Goal: Task Accomplishment & Management: Complete application form

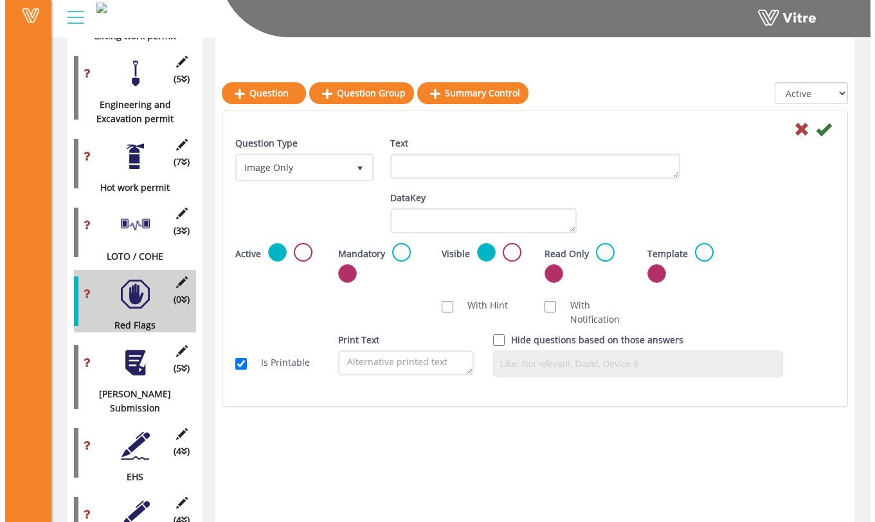
scroll to position [1157, 0]
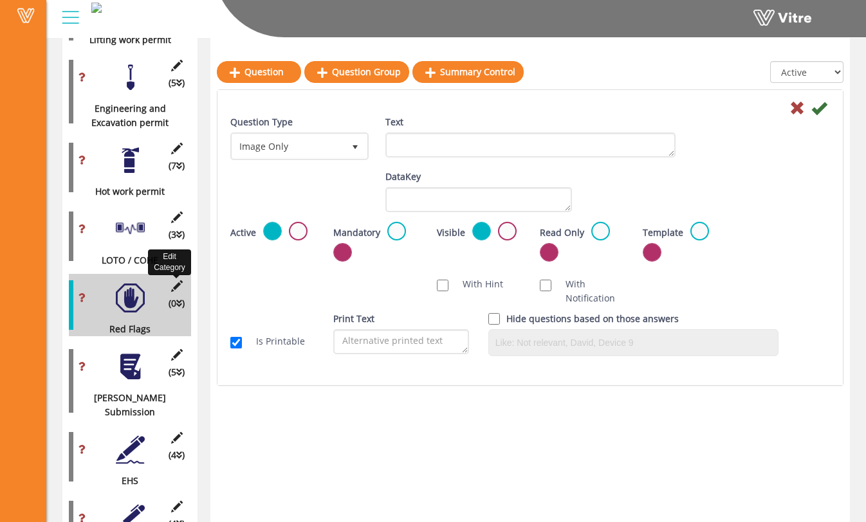
click at [177, 280] on icon at bounding box center [177, 286] width 16 height 12
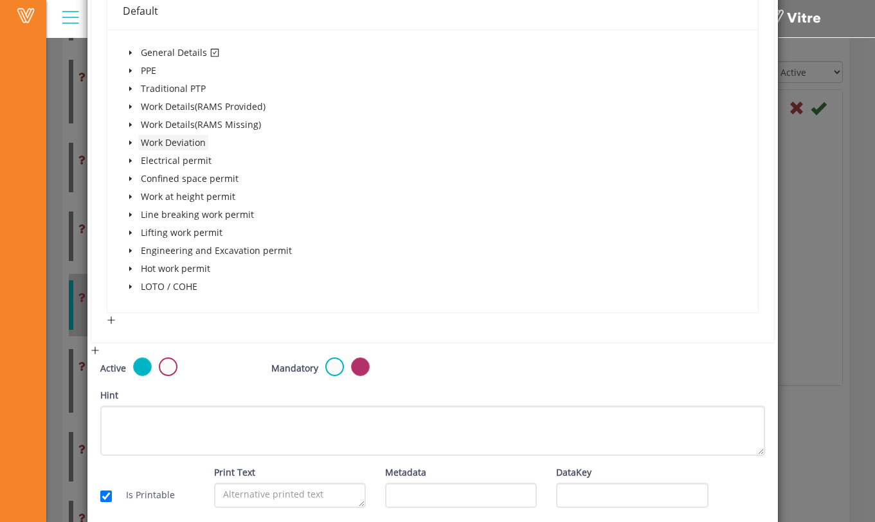
scroll to position [280, 0]
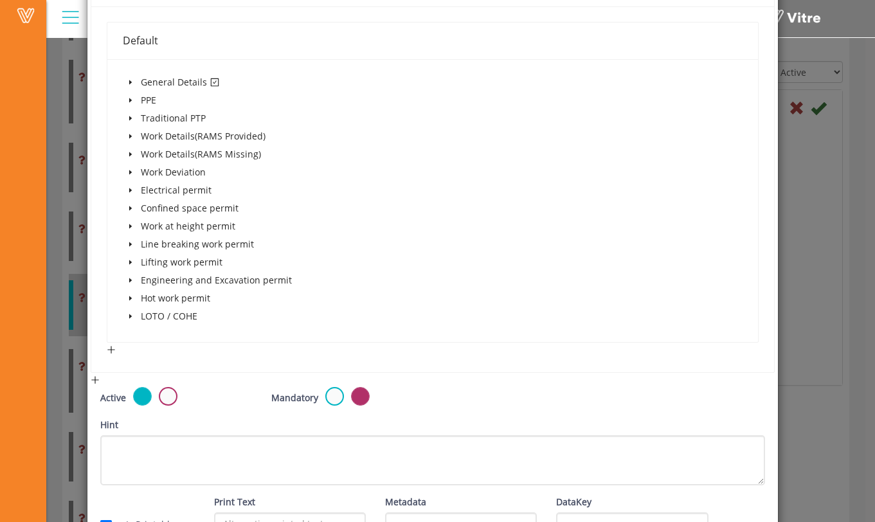
click at [130, 85] on icon "caret-down" at bounding box center [130, 82] width 6 height 6
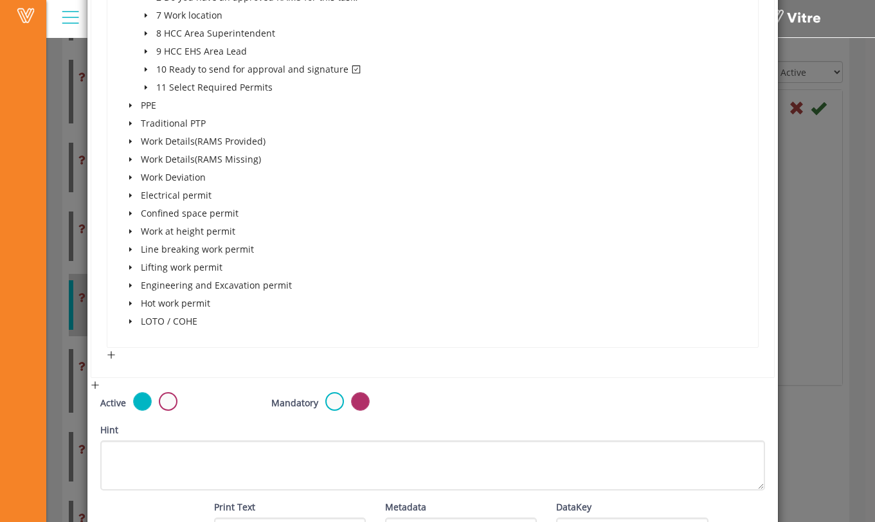
scroll to position [492, 0]
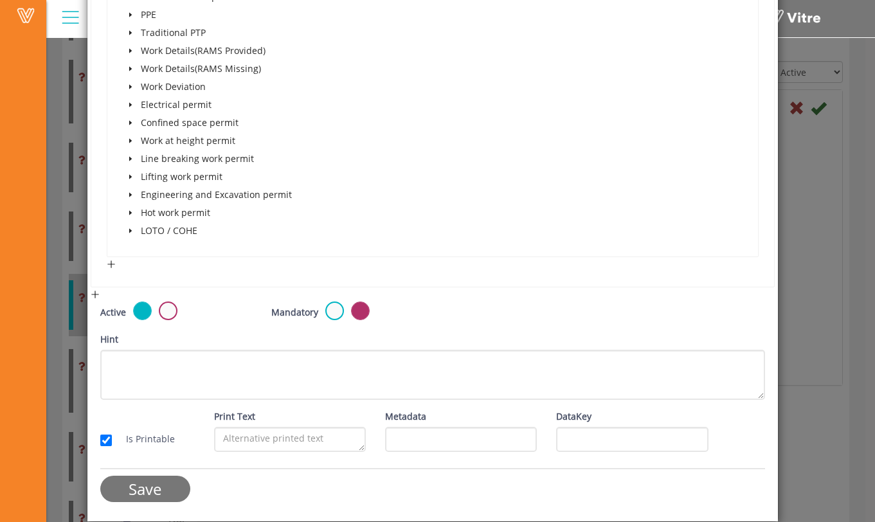
click at [183, 494] on input "Save" at bounding box center [145, 489] width 90 height 26
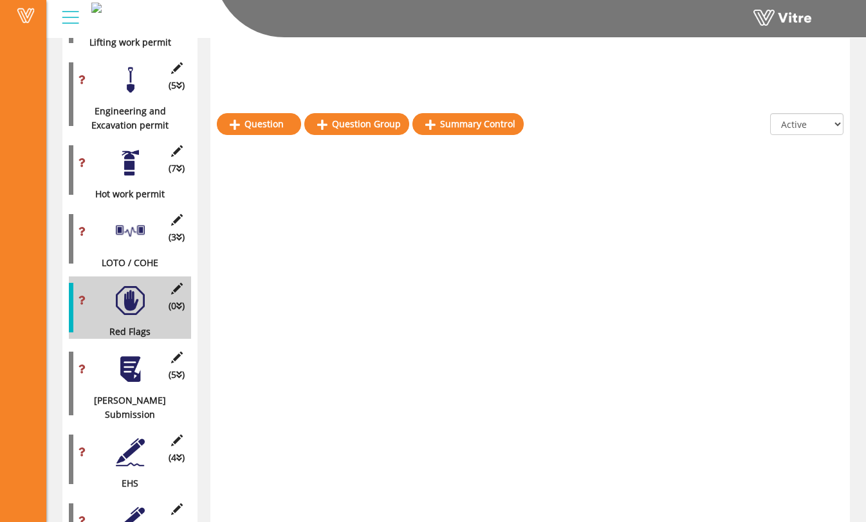
scroll to position [1205, 0]
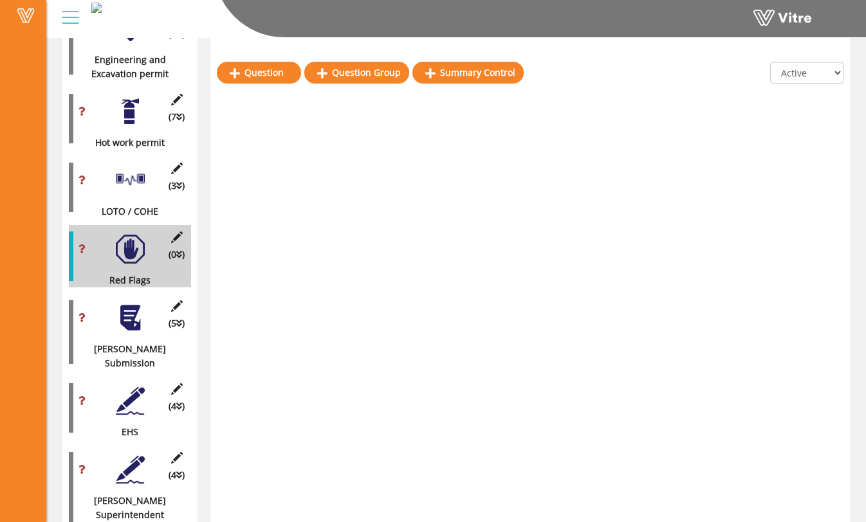
click at [128, 235] on div at bounding box center [130, 249] width 29 height 29
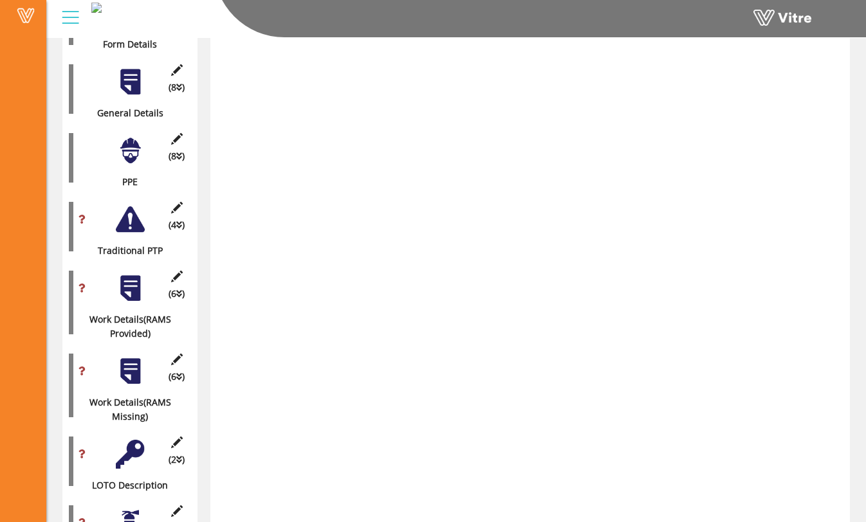
scroll to position [0, 0]
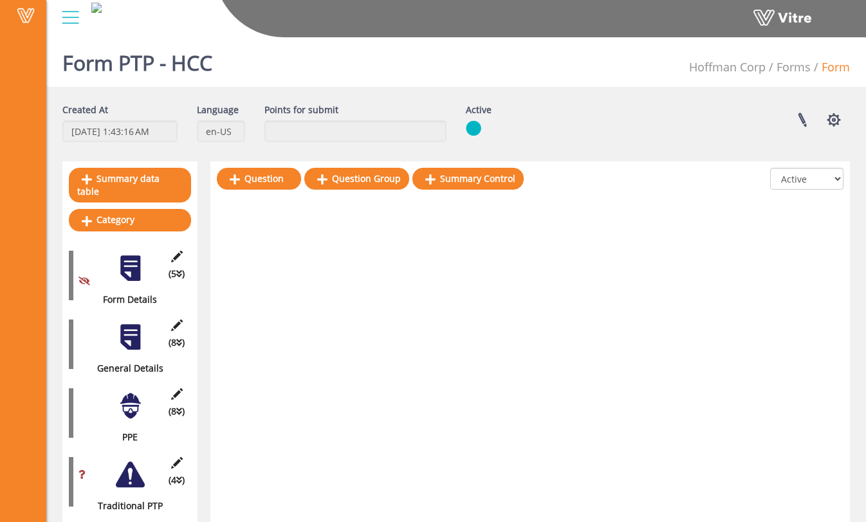
click at [147, 259] on div "(5 ) Form Details" at bounding box center [130, 275] width 122 height 62
click at [136, 261] on div at bounding box center [130, 268] width 29 height 29
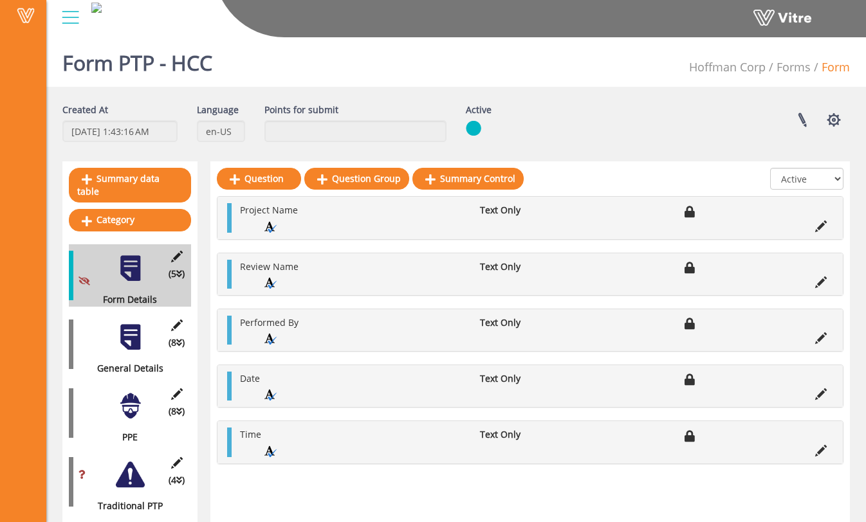
click at [138, 324] on div at bounding box center [130, 337] width 29 height 29
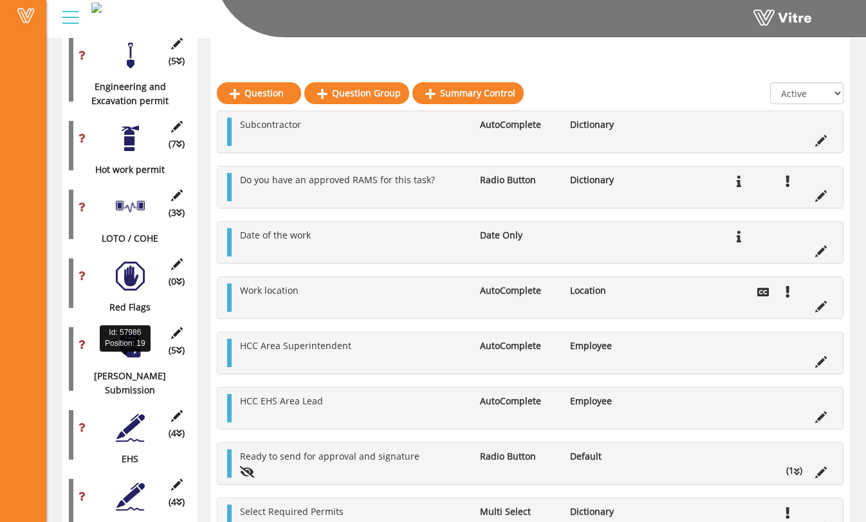
scroll to position [1200, 0]
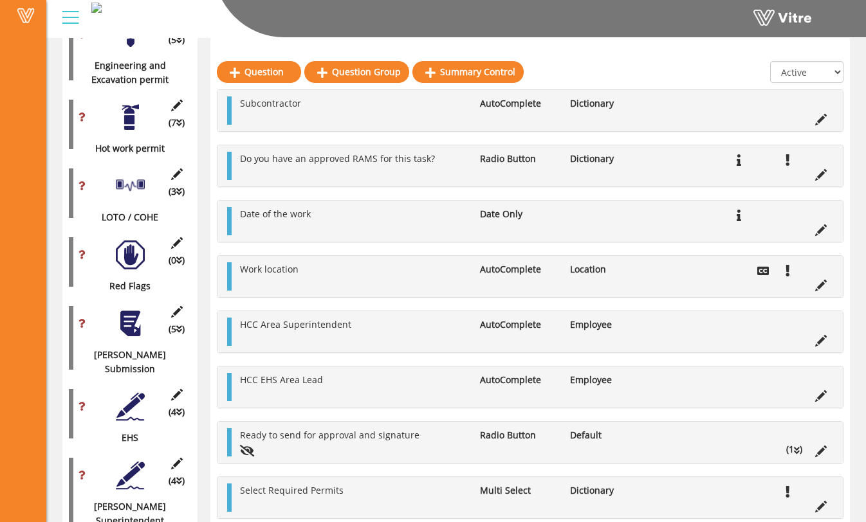
click at [131, 257] on div "(0 ) Red Flags" at bounding box center [130, 262] width 122 height 62
click at [134, 249] on div at bounding box center [130, 255] width 29 height 29
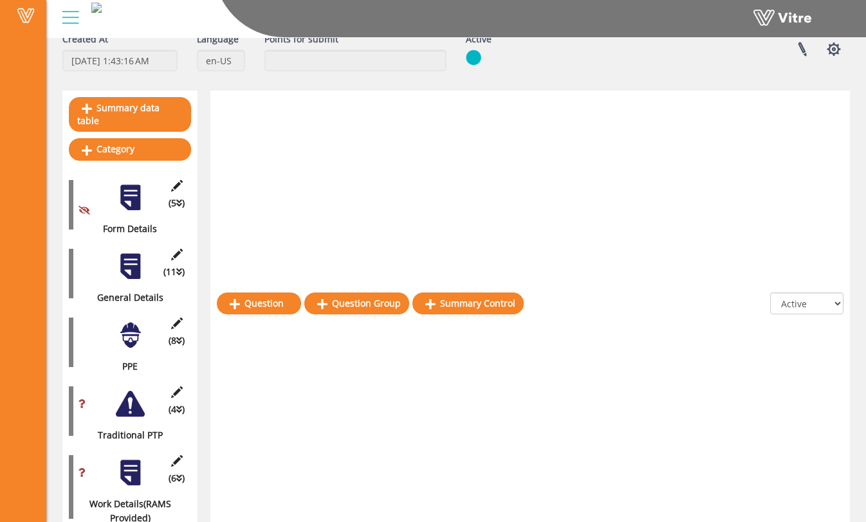
scroll to position [0, 0]
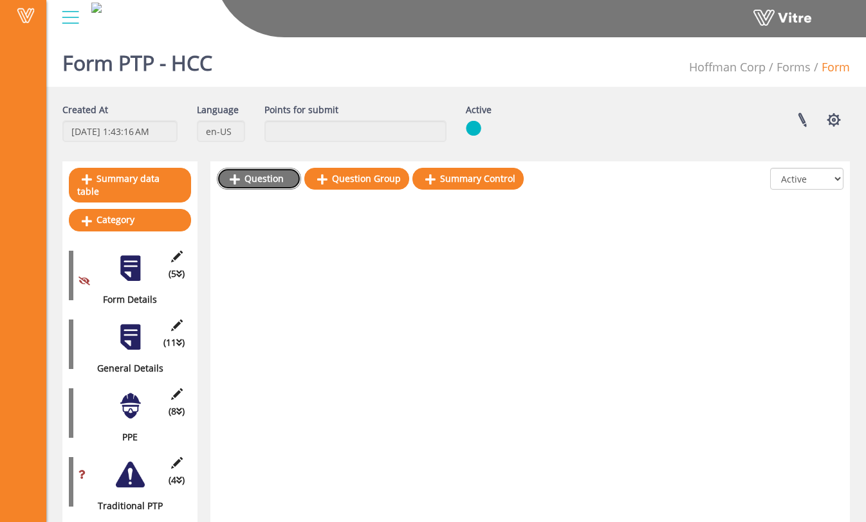
click at [277, 183] on link "Question" at bounding box center [259, 179] width 84 height 22
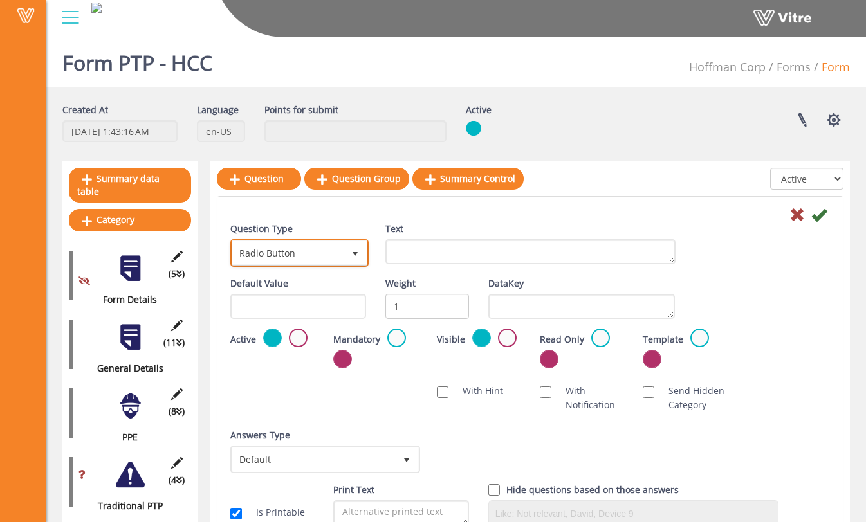
click at [345, 260] on span "select" at bounding box center [354, 252] width 23 height 23
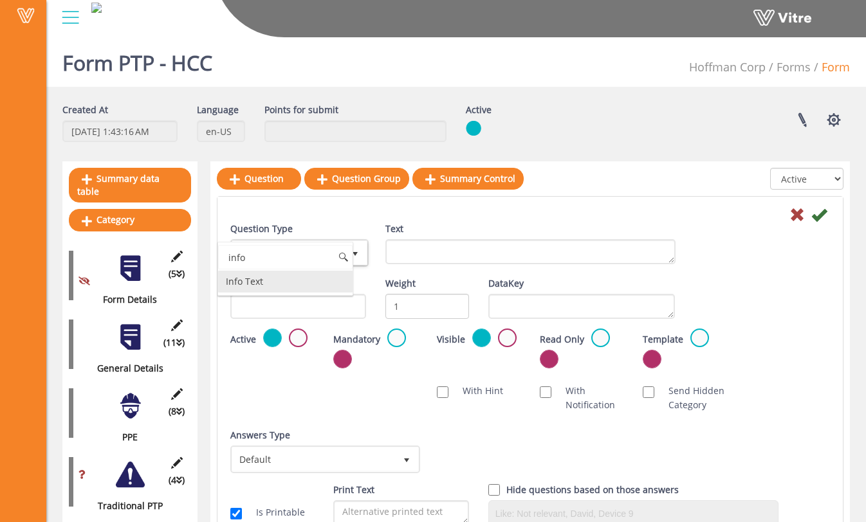
click at [300, 275] on li "Info Text" at bounding box center [285, 282] width 134 height 22
type input "info"
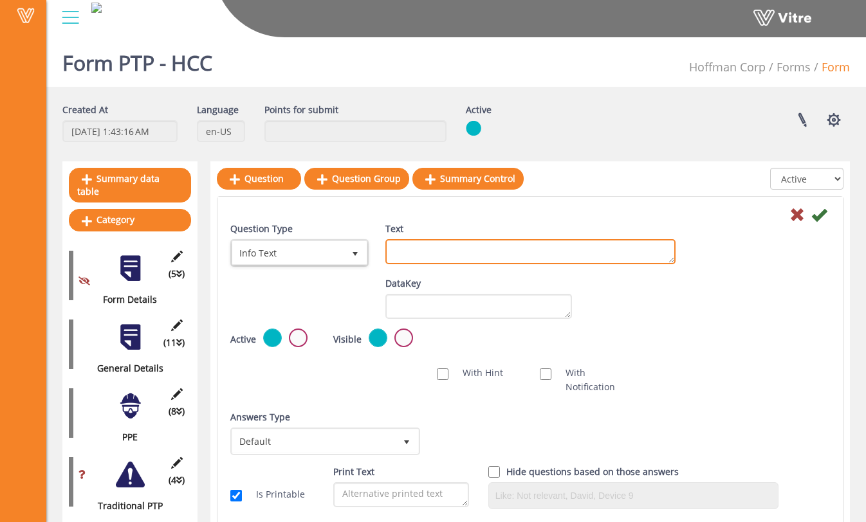
click at [398, 259] on textarea "Text" at bounding box center [530, 251] width 290 height 25
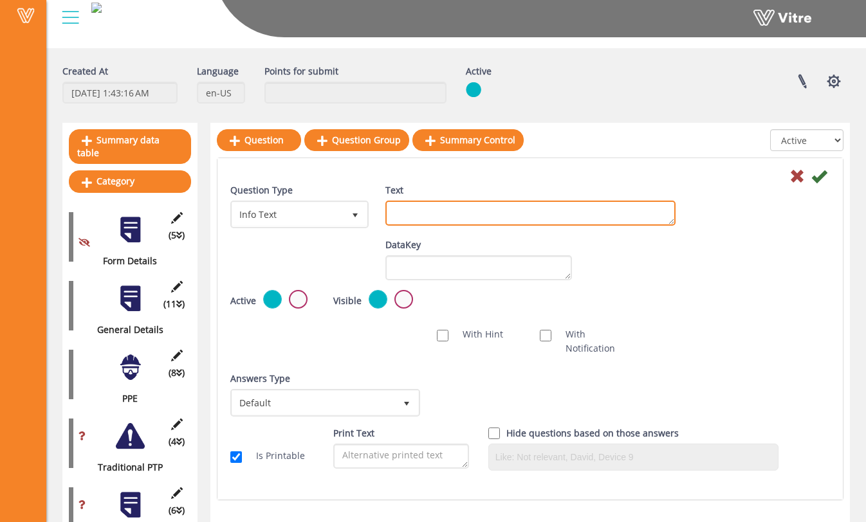
scroll to position [39, 0]
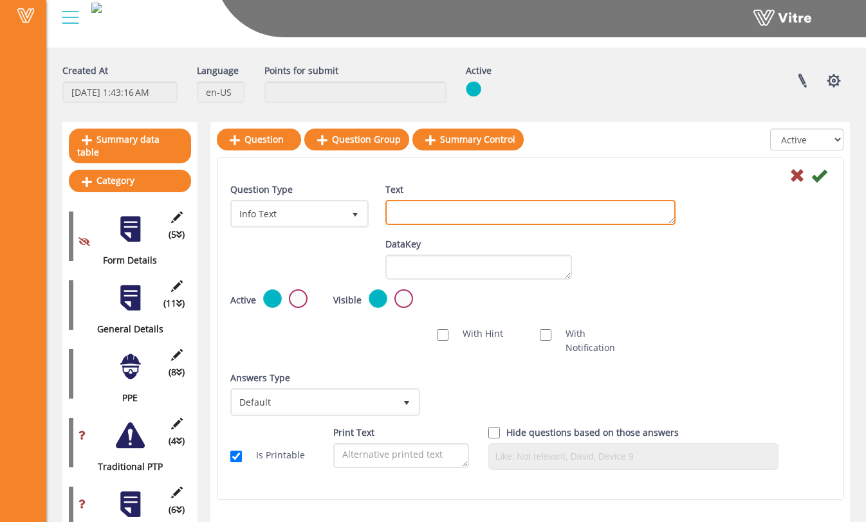
click at [467, 210] on textarea "Text" at bounding box center [530, 212] width 290 height 25
type textarea "The most common reason for an incident is one the five Red Flags."
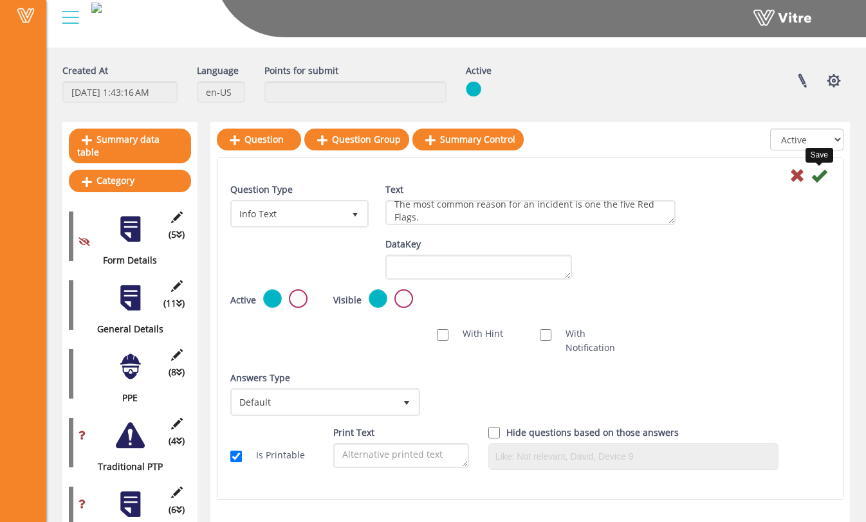
click at [823, 177] on icon at bounding box center [818, 175] width 15 height 15
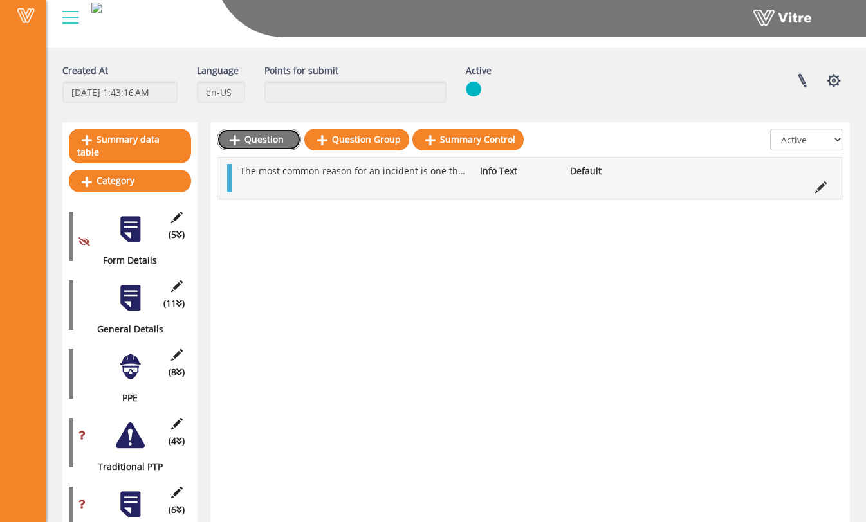
click at [288, 147] on link "Question" at bounding box center [259, 140] width 84 height 22
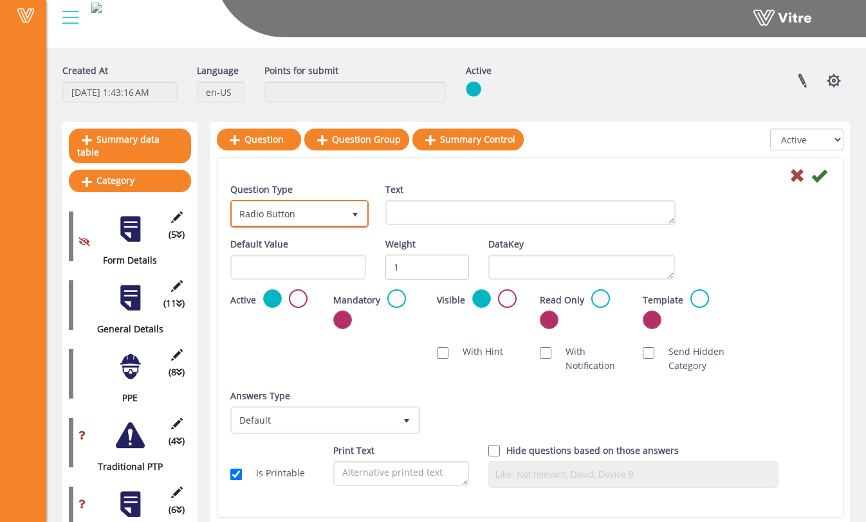
click at [350, 219] on span "select" at bounding box center [355, 215] width 10 height 10
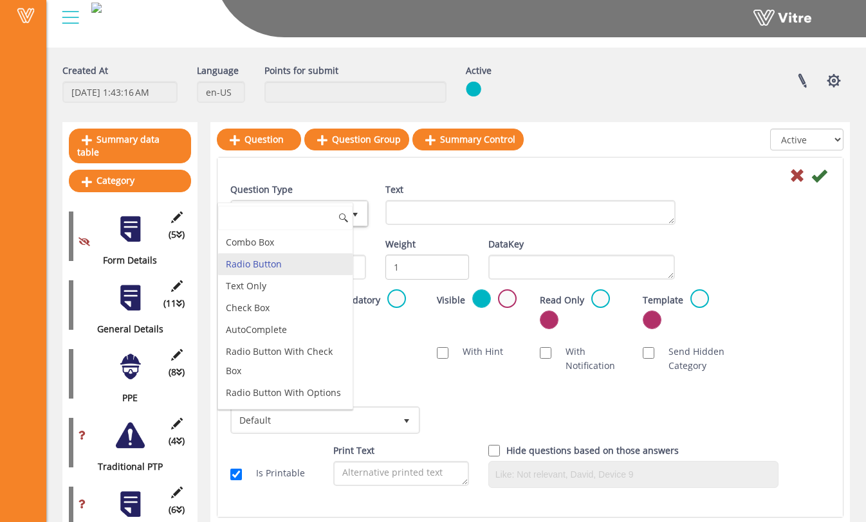
click at [323, 257] on li "Radio Button" at bounding box center [285, 264] width 134 height 22
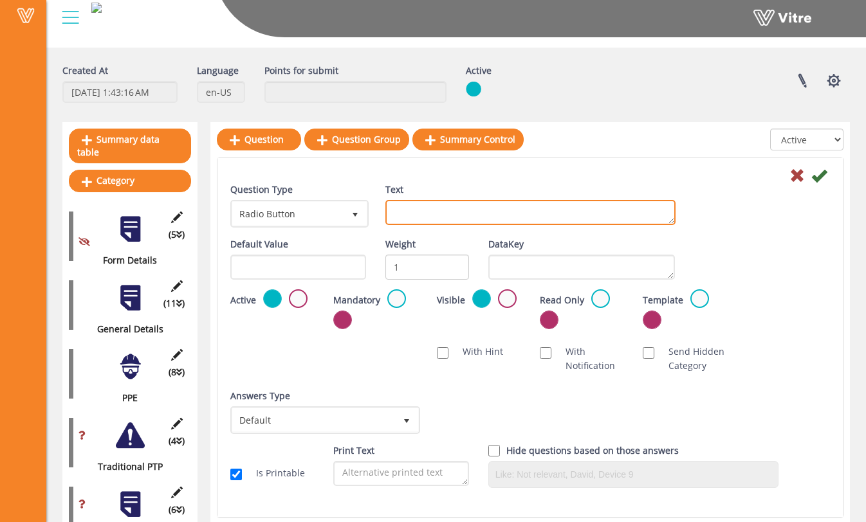
click at [432, 201] on textarea "Text" at bounding box center [530, 212] width 290 height 25
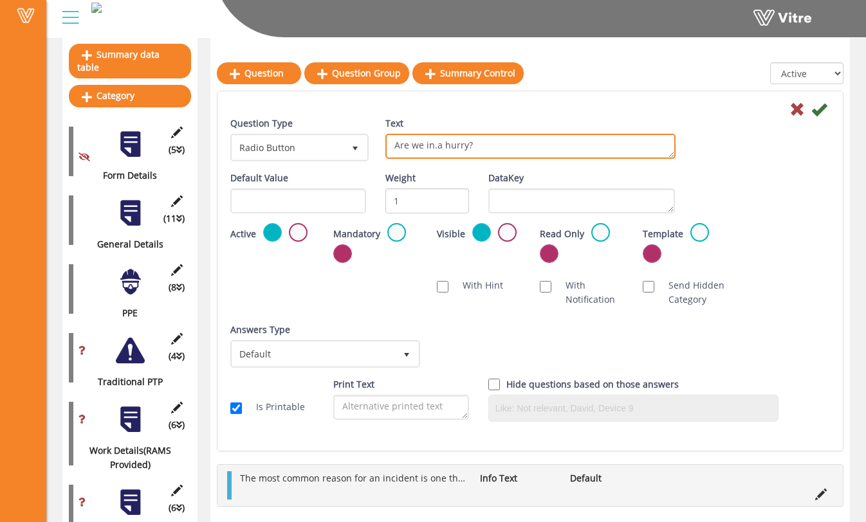
scroll to position [127, 0]
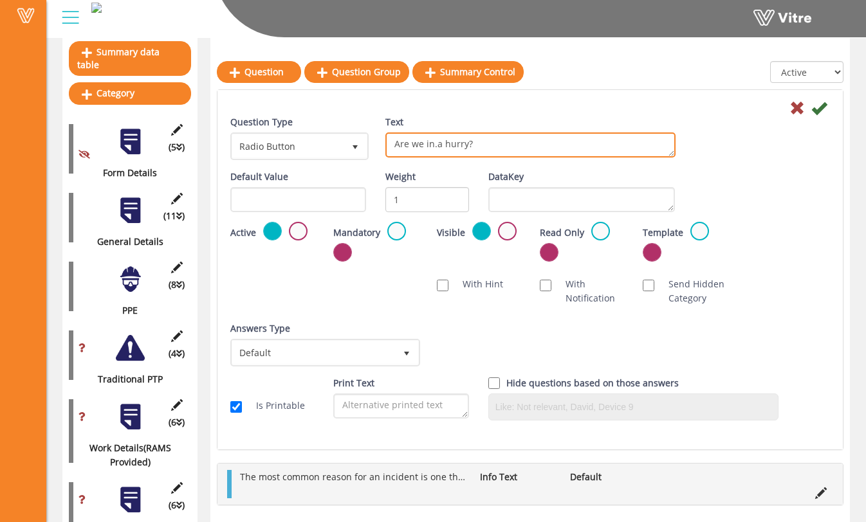
type textarea "Are we in.a hurry?"
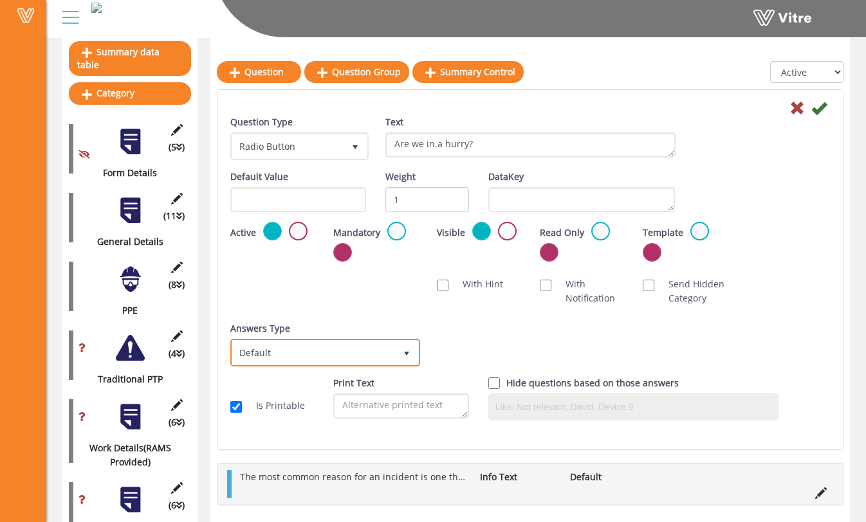
click at [405, 365] on span "Default 0" at bounding box center [325, 353] width 190 height 28
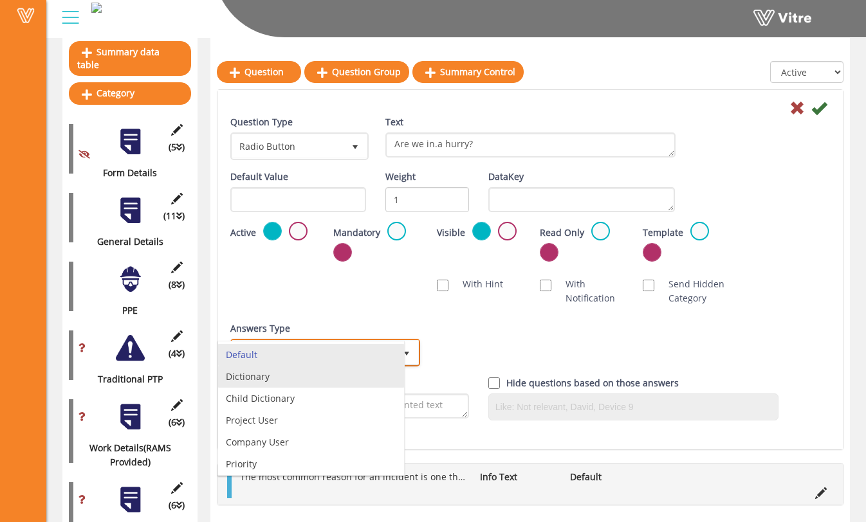
click at [372, 381] on li "Dictionary" at bounding box center [311, 377] width 186 height 22
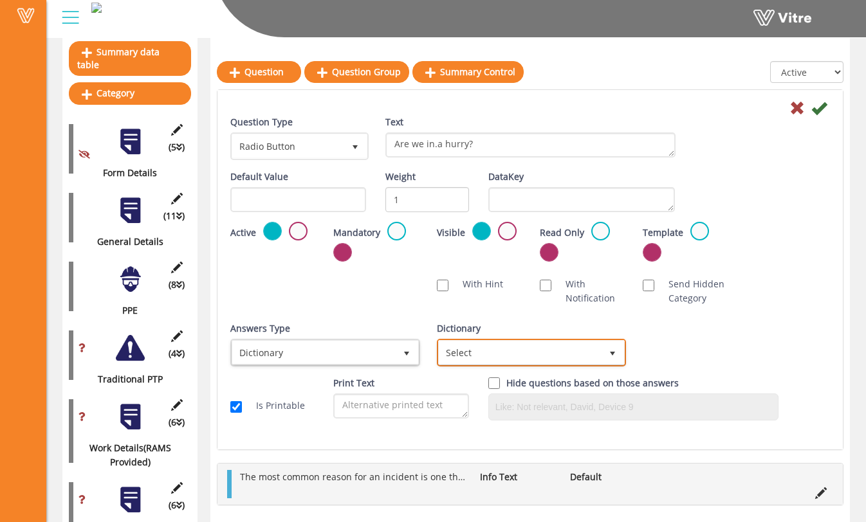
click at [518, 354] on span "Select" at bounding box center [520, 352] width 163 height 23
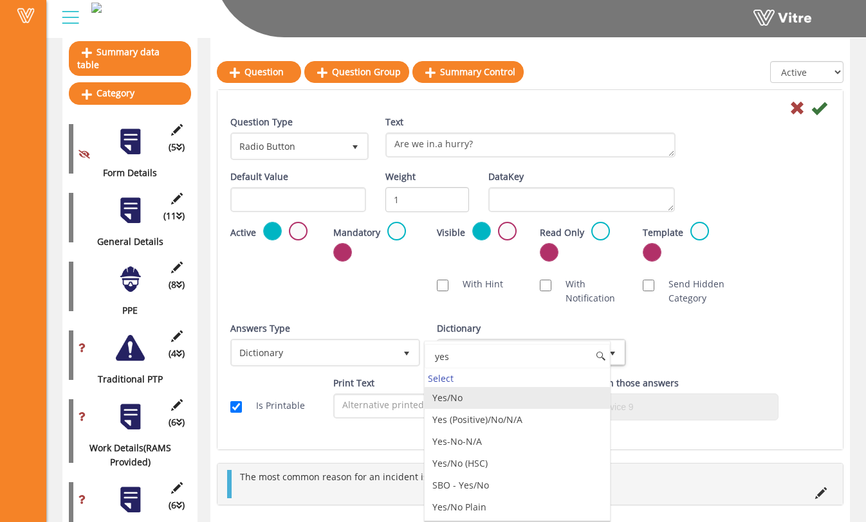
click at [512, 403] on li "Yes/No" at bounding box center [518, 398] width 186 height 22
type input "yes"
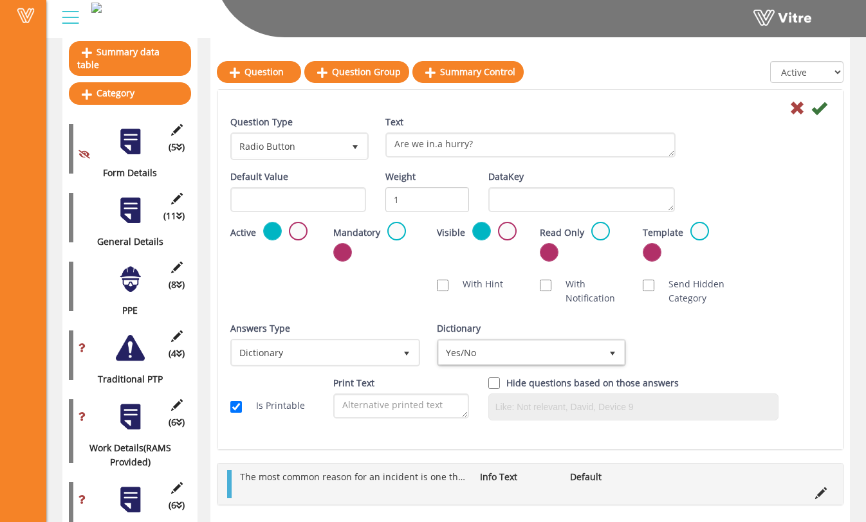
click at [661, 321] on div "Question Type Radio Button 3 Text Are we in.a hurry? Default Value Weight 1 Dat…" at bounding box center [530, 272] width 600 height 315
click at [822, 103] on icon at bounding box center [818, 107] width 15 height 15
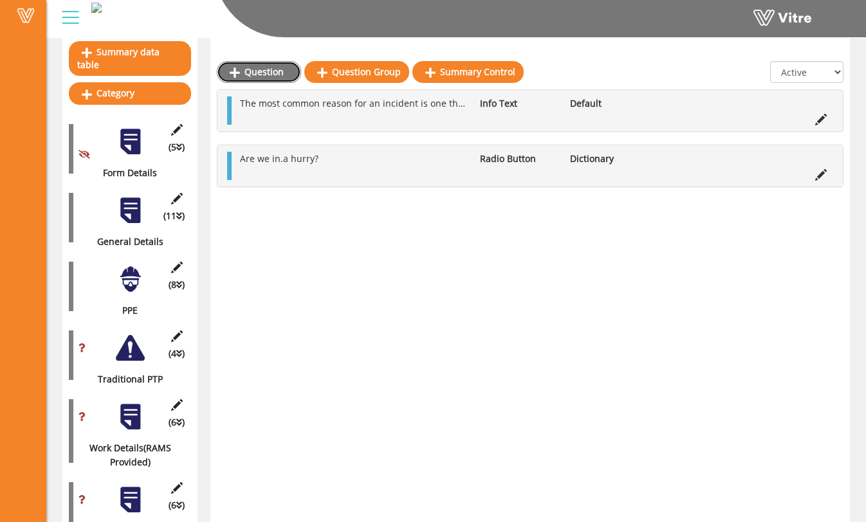
click at [271, 77] on link "Question" at bounding box center [259, 72] width 84 height 22
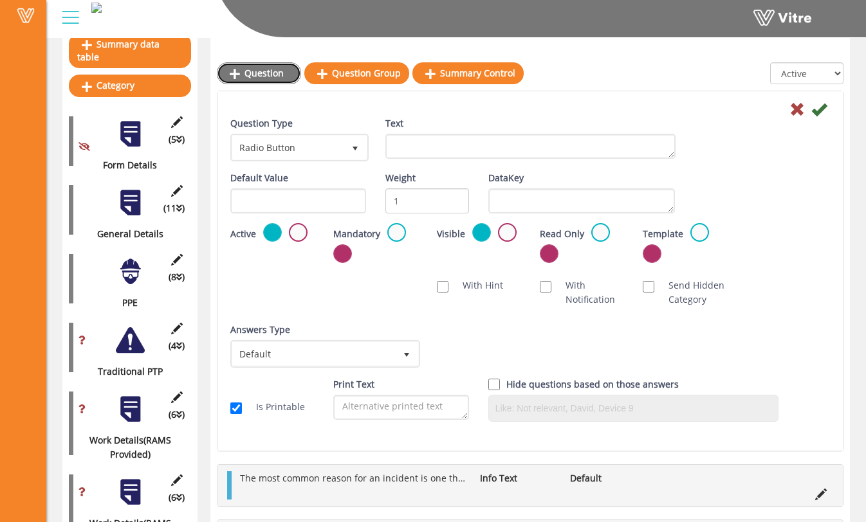
scroll to position [132, 0]
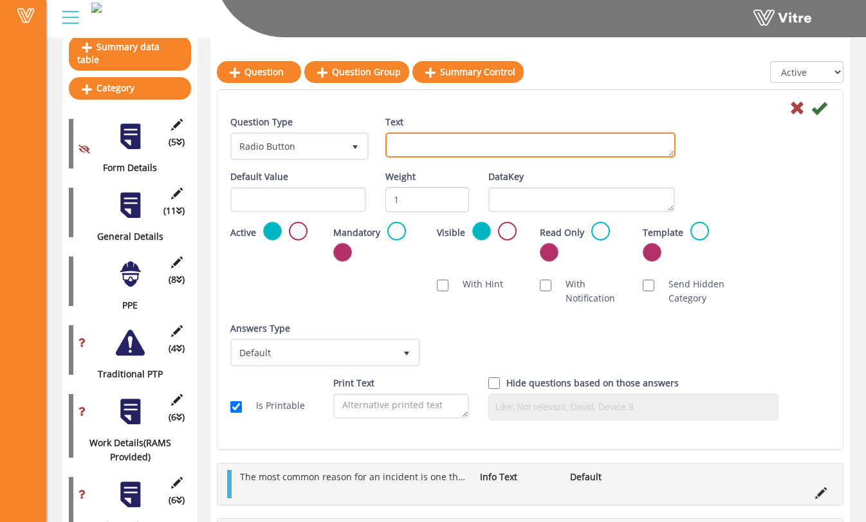
click at [432, 136] on textarea "Text" at bounding box center [530, 145] width 290 height 25
type textarea "Is there a deviation from the plan?"
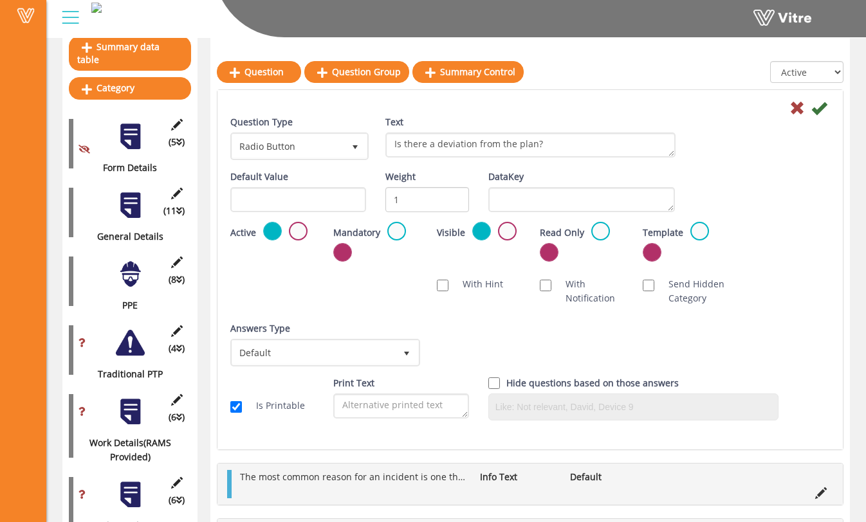
click at [723, 136] on div "Question Type Radio Button 3 Text Is there a deviation from the plan?" at bounding box center [530, 142] width 619 height 55
click at [298, 339] on span "Default 0" at bounding box center [325, 353] width 190 height 28
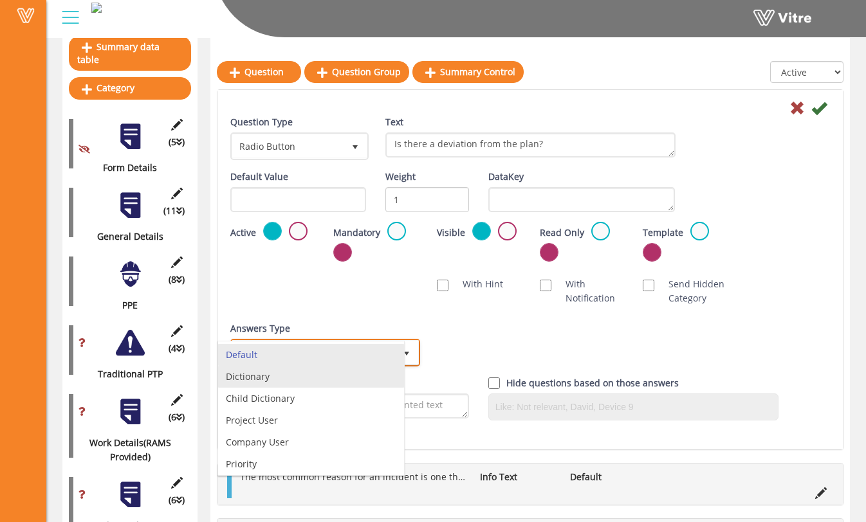
click at [304, 374] on li "Dictionary" at bounding box center [311, 377] width 186 height 22
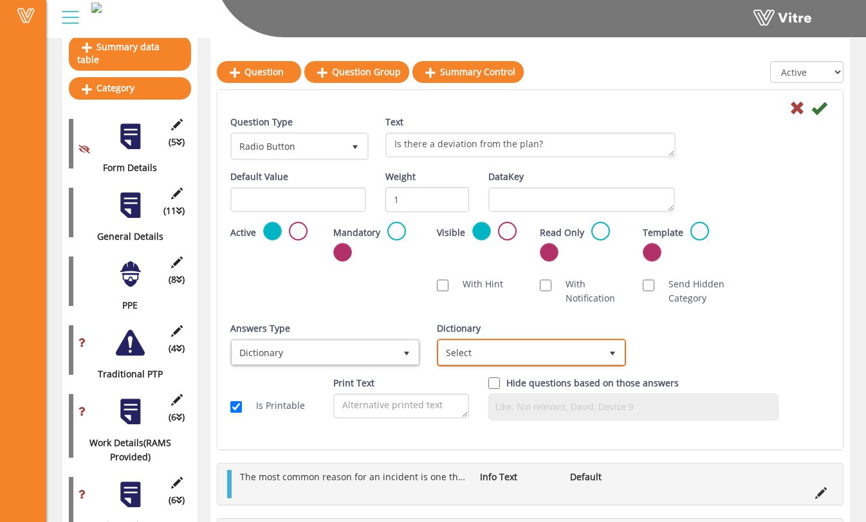
click at [495, 362] on span "Select" at bounding box center [520, 352] width 163 height 23
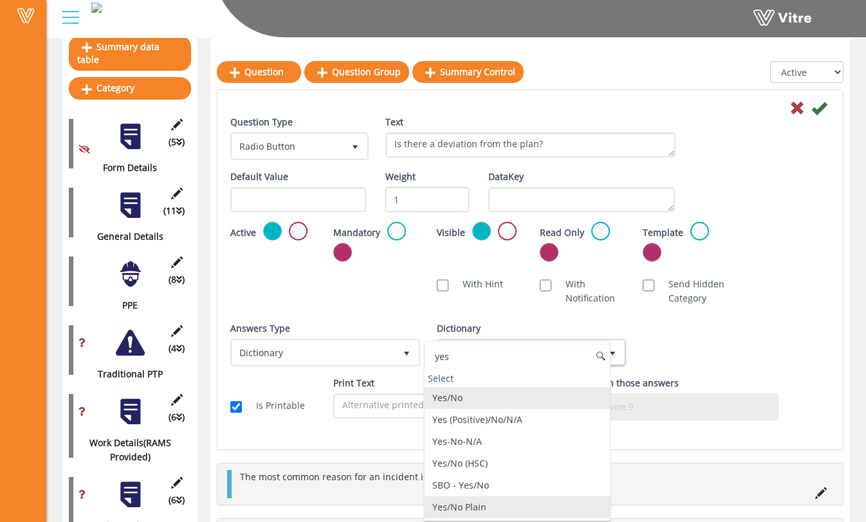
click at [494, 499] on li "Yes/No Plain" at bounding box center [518, 508] width 186 height 22
type input "yes"
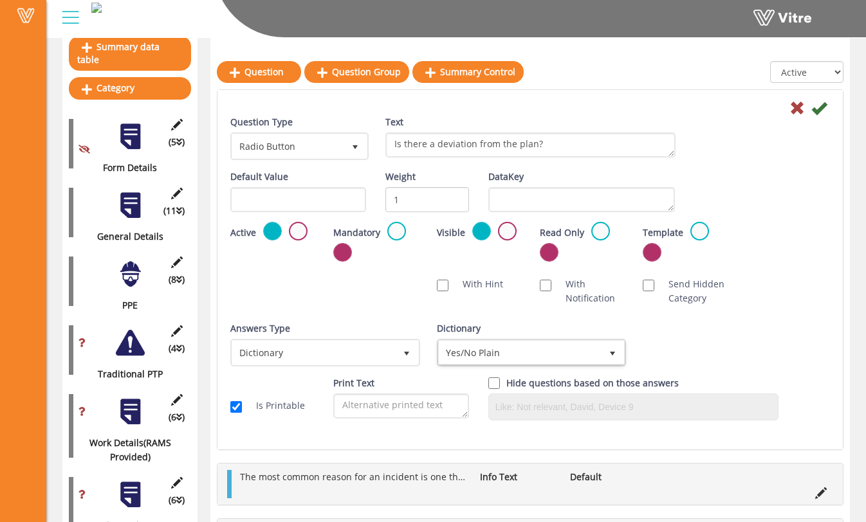
click at [747, 302] on div "Scan NFC Must scan With Hint With Notification Send Hidden Category No Image Op…" at bounding box center [530, 291] width 619 height 41
click at [403, 226] on label at bounding box center [396, 231] width 19 height 19
click at [0, 0] on input "radio" at bounding box center [0, 0] width 0 height 0
click at [821, 105] on icon at bounding box center [818, 107] width 15 height 15
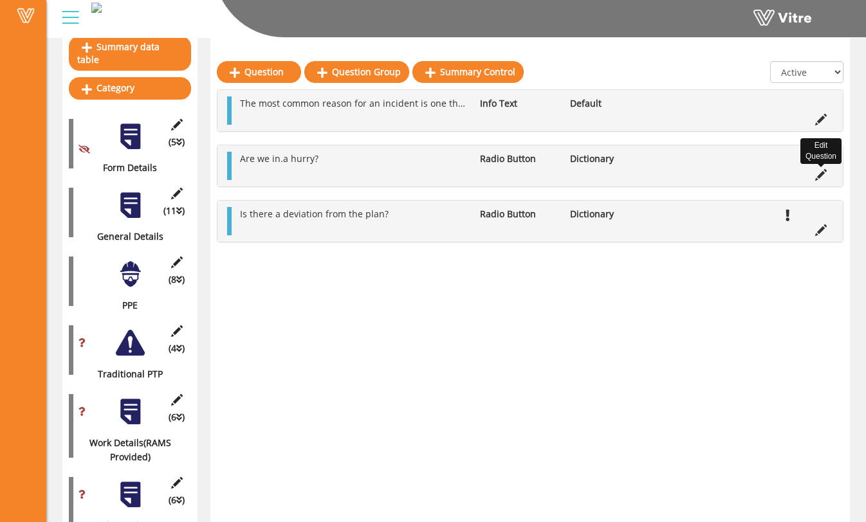
click at [824, 170] on icon at bounding box center [821, 175] width 12 height 12
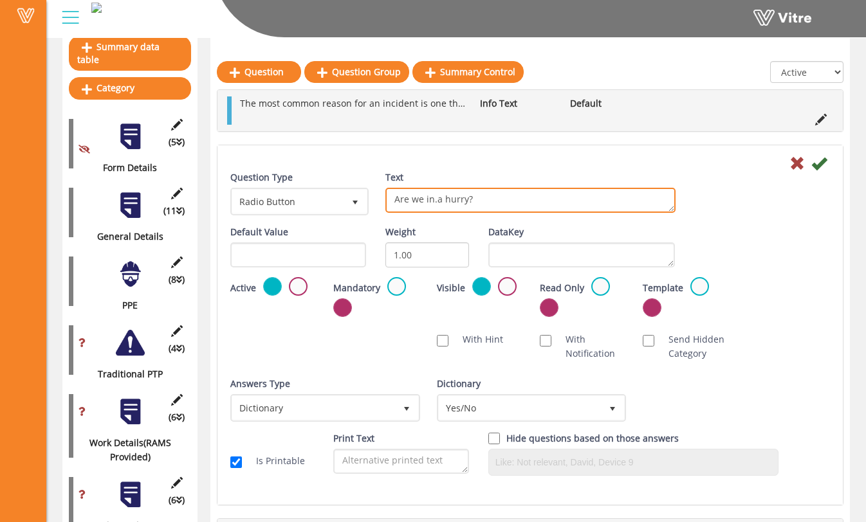
click at [437, 202] on textarea "Are we in.a hurry?" at bounding box center [530, 200] width 290 height 25
type textarea "Are we in a hurry?"
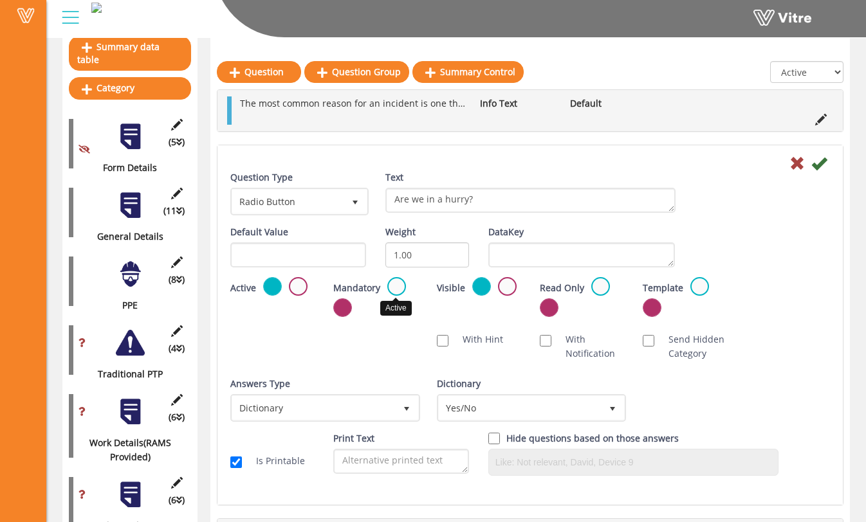
click at [403, 288] on label at bounding box center [396, 286] width 19 height 19
click at [0, 0] on input "radio" at bounding box center [0, 0] width 0 height 0
click at [821, 162] on icon at bounding box center [818, 163] width 15 height 15
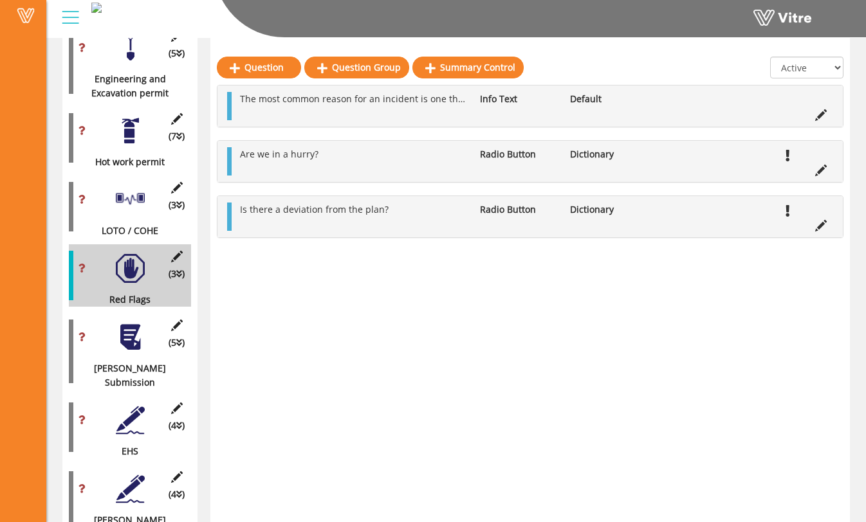
scroll to position [1196, 0]
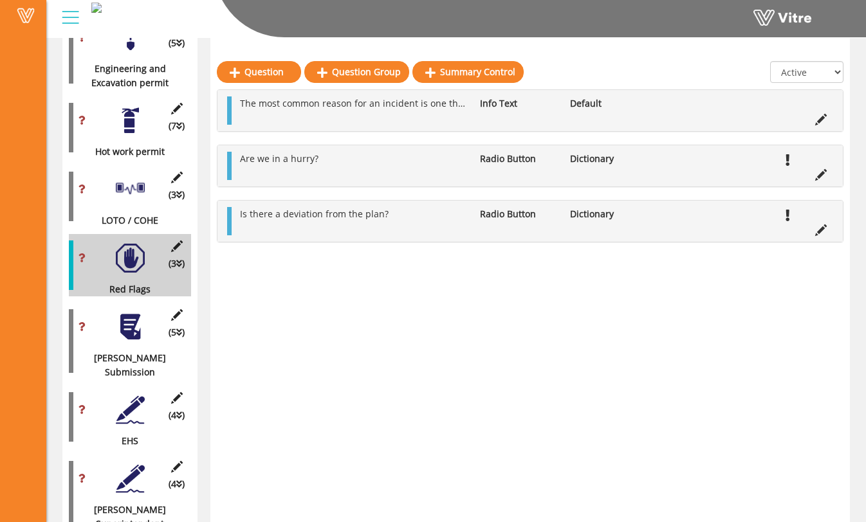
click at [127, 313] on div at bounding box center [130, 327] width 29 height 29
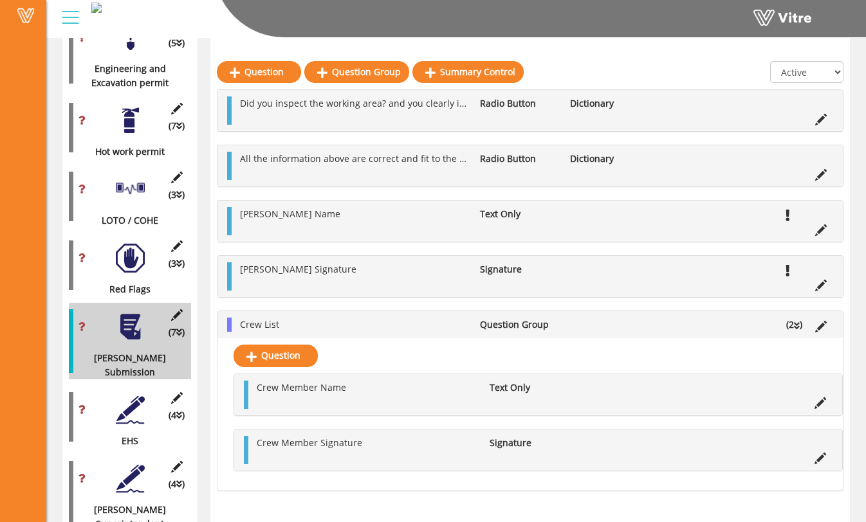
click at [125, 244] on div at bounding box center [130, 258] width 29 height 29
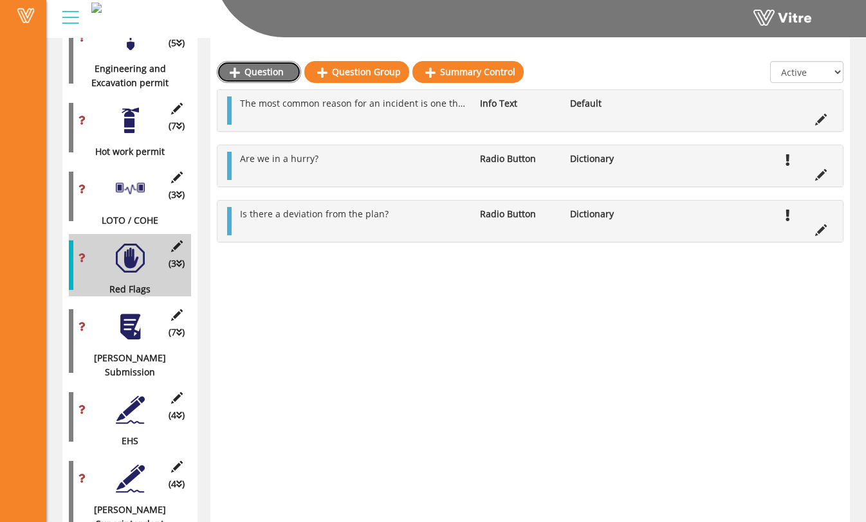
click at [279, 76] on link "Question" at bounding box center [259, 72] width 84 height 22
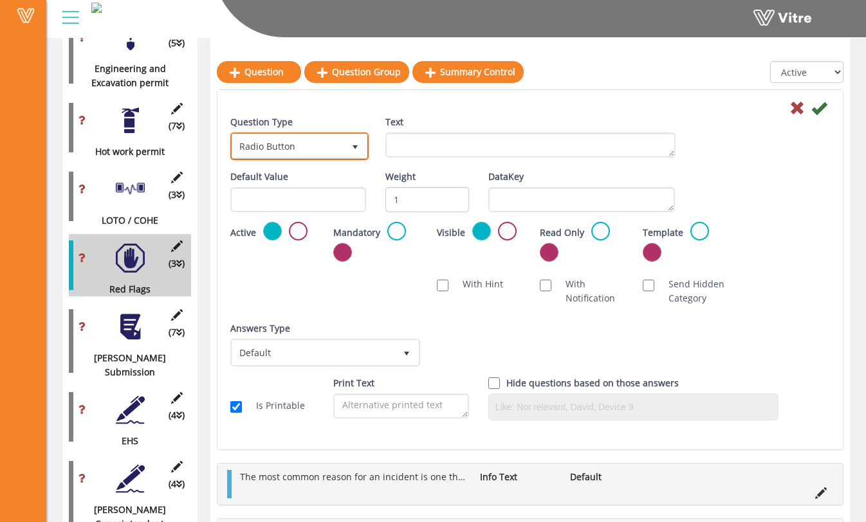
click at [331, 139] on span "Radio Button" at bounding box center [287, 145] width 111 height 23
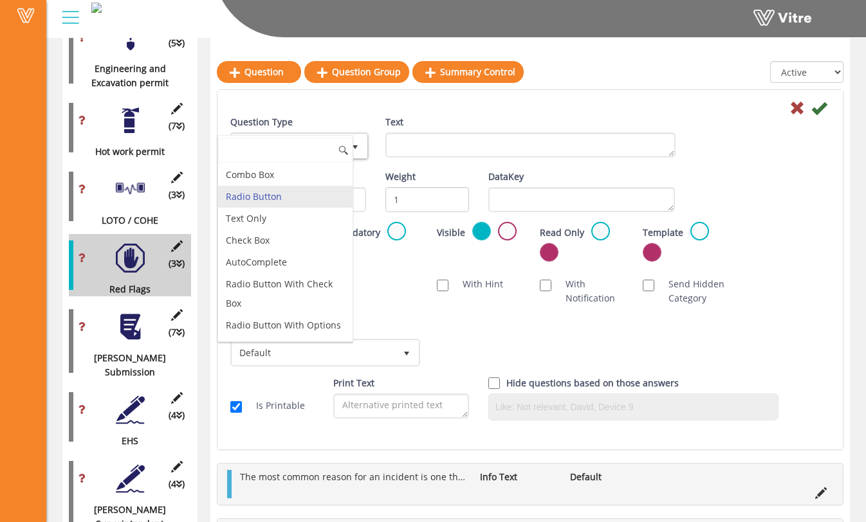
click at [316, 194] on li "Radio Button" at bounding box center [285, 197] width 134 height 22
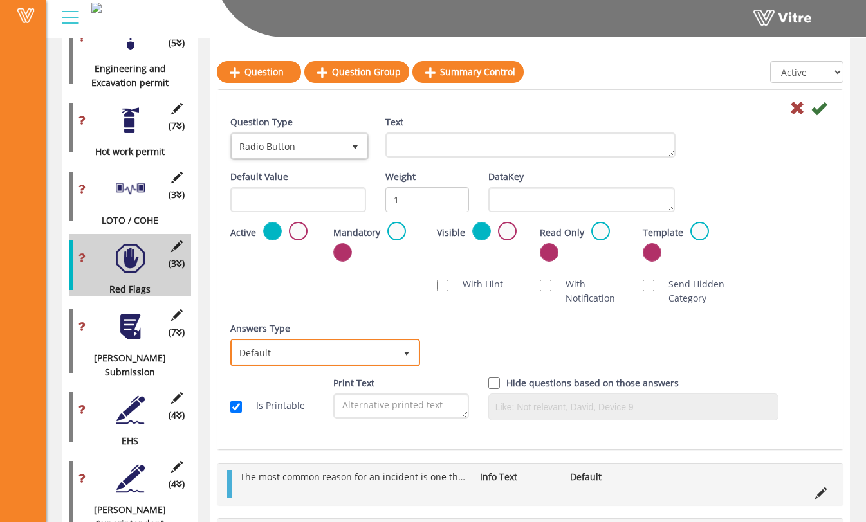
click at [403, 350] on span "select" at bounding box center [406, 354] width 10 height 10
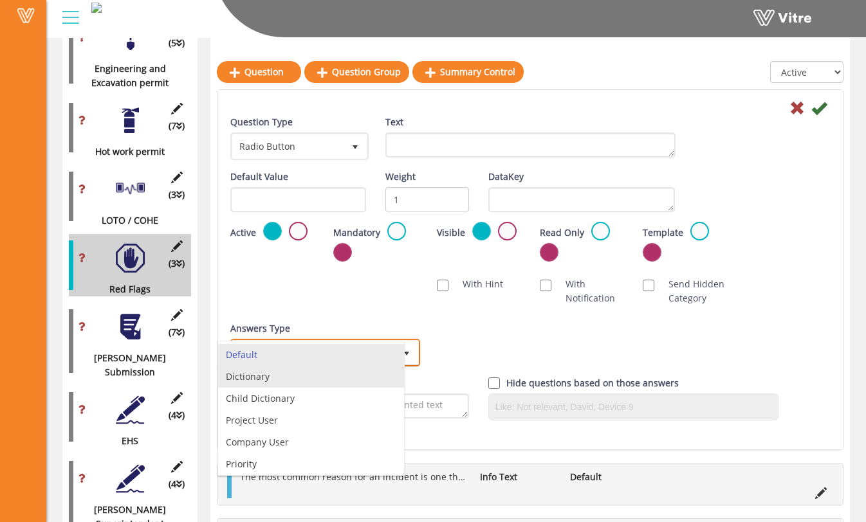
click at [383, 372] on li "Dictionary" at bounding box center [311, 377] width 186 height 22
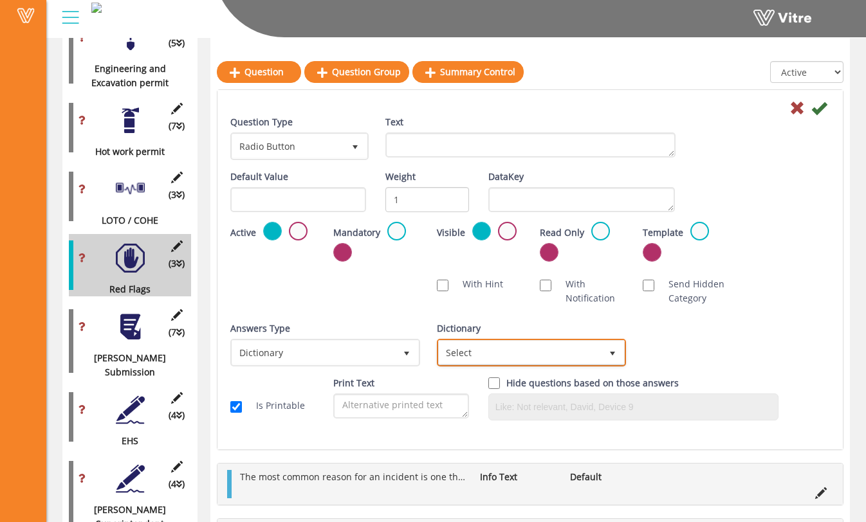
click at [506, 358] on span "Select" at bounding box center [520, 352] width 163 height 23
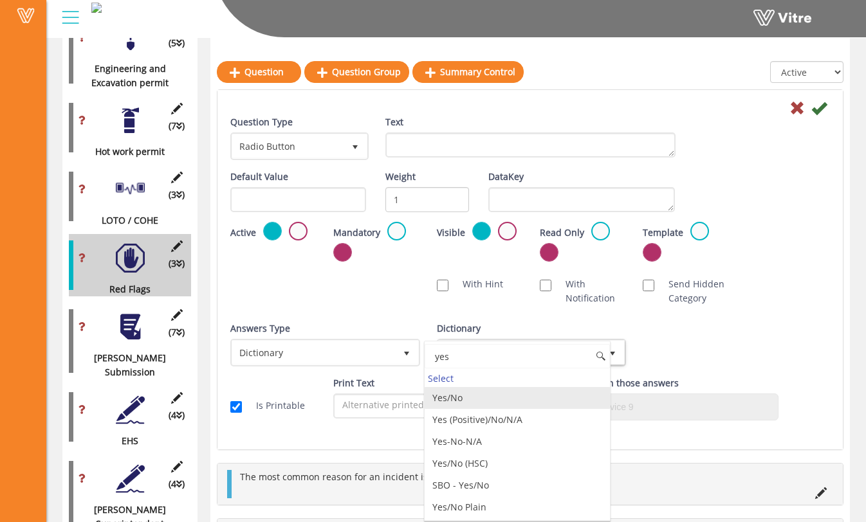
click at [515, 393] on li "Yes/No" at bounding box center [518, 398] width 186 height 22
type input "yes"
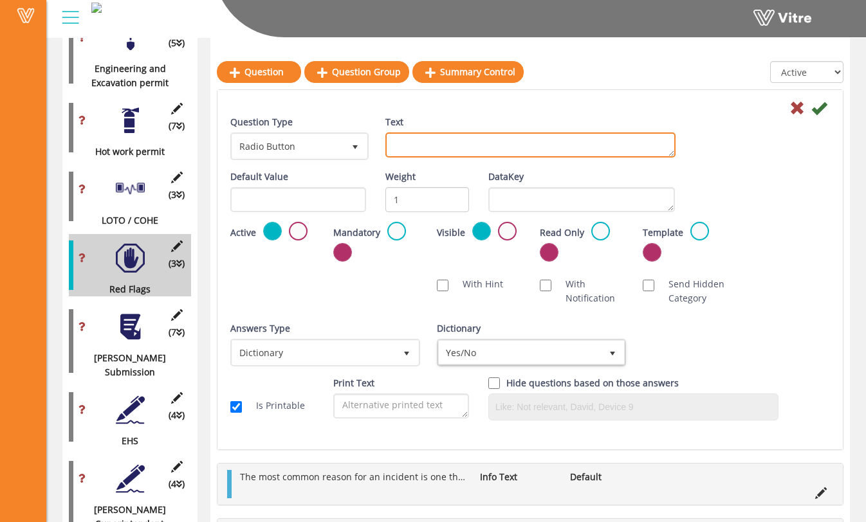
click at [455, 151] on textarea "Text" at bounding box center [530, 145] width 290 height 25
click at [455, 137] on textarea "Have all responsiblites and information been communicated to the crew?" at bounding box center [530, 145] width 290 height 25
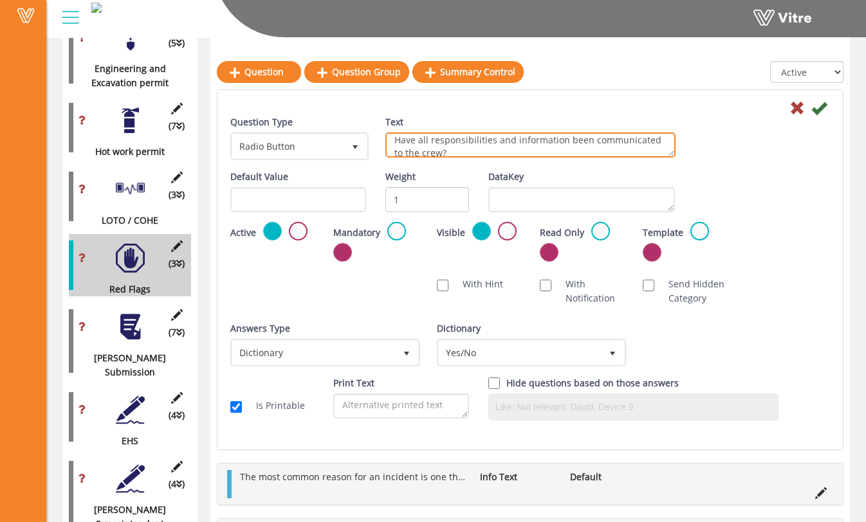
type textarea "Have all responsibilities and information been communicated to the crew?"
drag, startPoint x: 455, startPoint y: 137, endPoint x: 582, endPoint y: 4, distance: 183.8
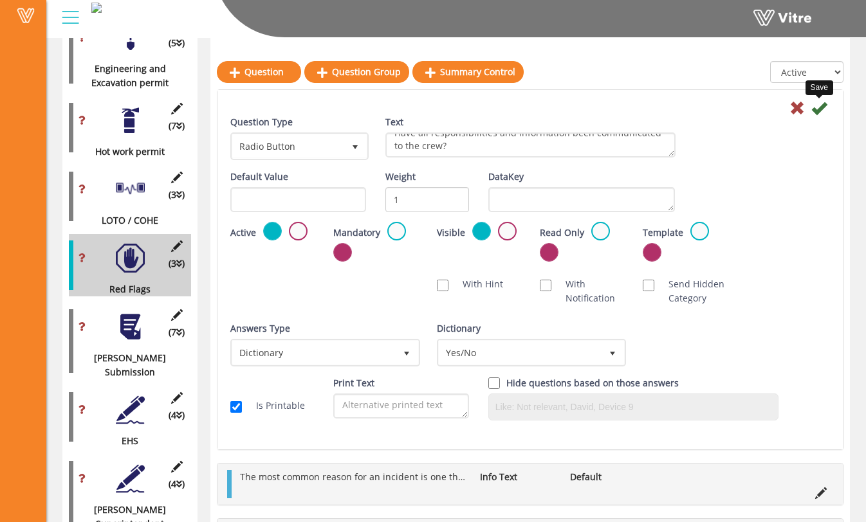
click at [823, 110] on icon at bounding box center [818, 107] width 15 height 15
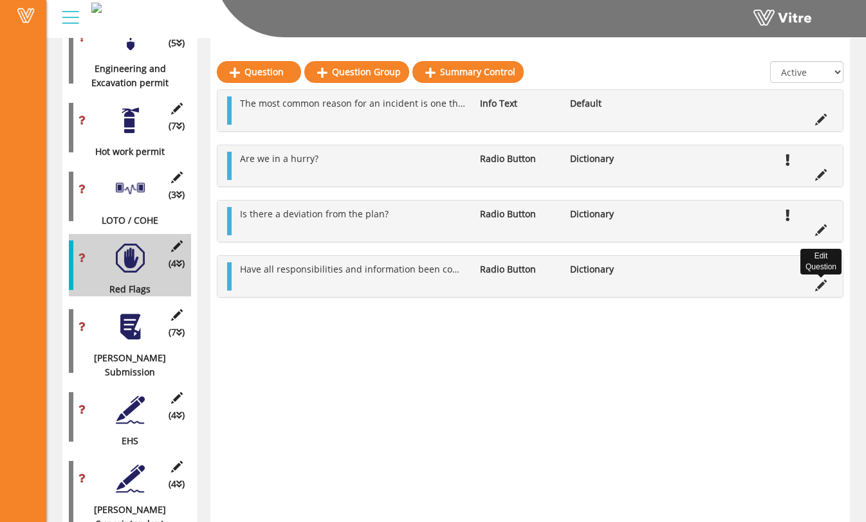
click at [820, 286] on icon at bounding box center [821, 286] width 12 height 12
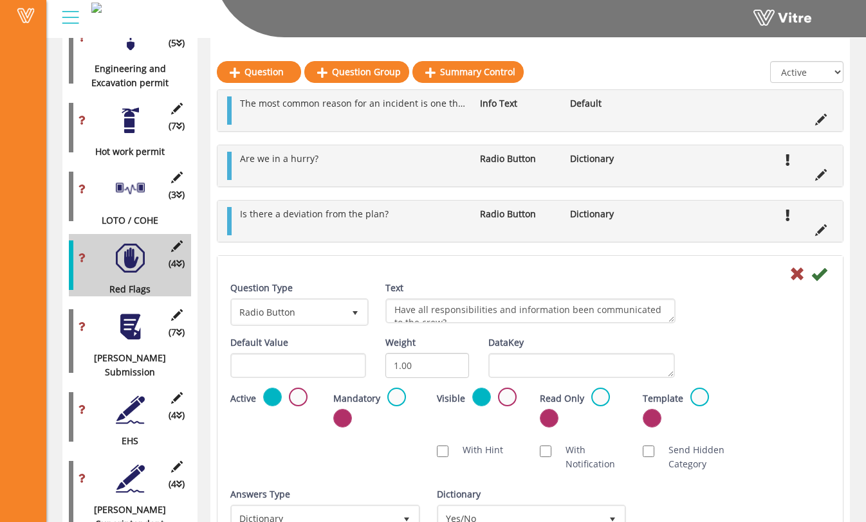
click at [396, 392] on label at bounding box center [396, 397] width 19 height 19
click at [0, 0] on input "radio" at bounding box center [0, 0] width 0 height 0
click at [819, 279] on icon at bounding box center [818, 273] width 15 height 15
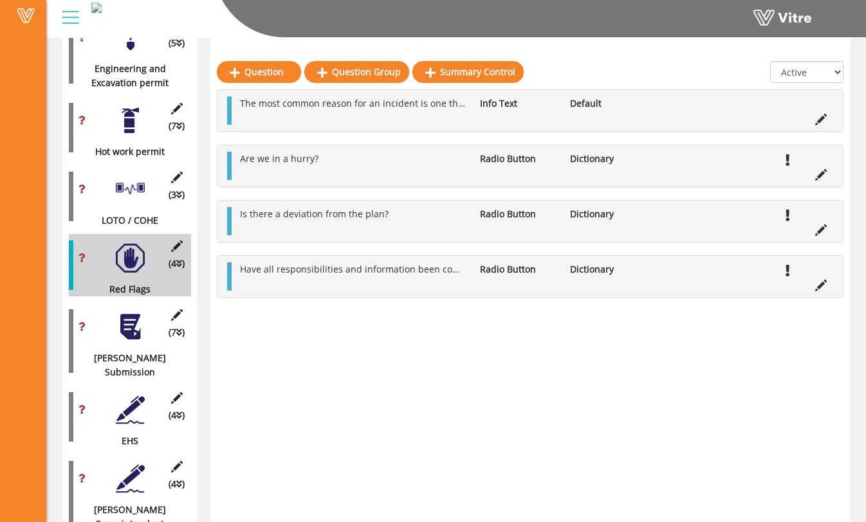
scroll to position [1197, 0]
click at [268, 80] on link "Question" at bounding box center [259, 72] width 84 height 22
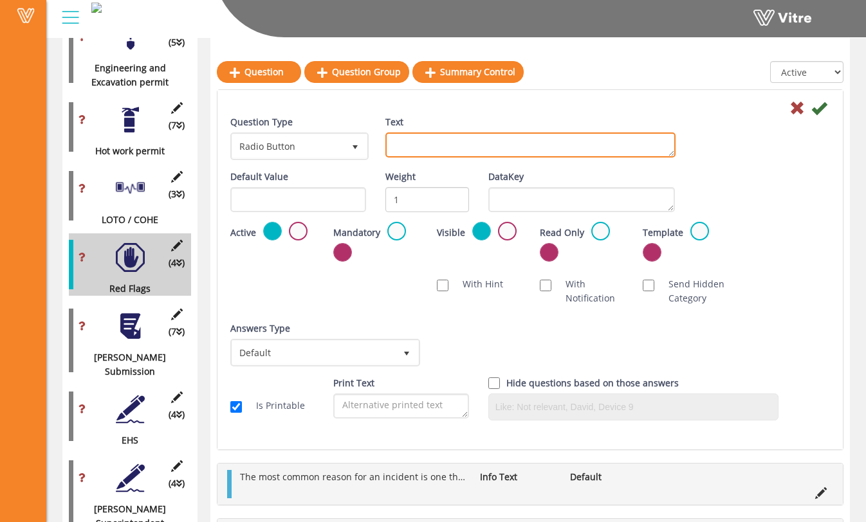
click at [416, 153] on textarea "Text" at bounding box center [530, 145] width 290 height 25
type textarea "Do we have the right tools?"
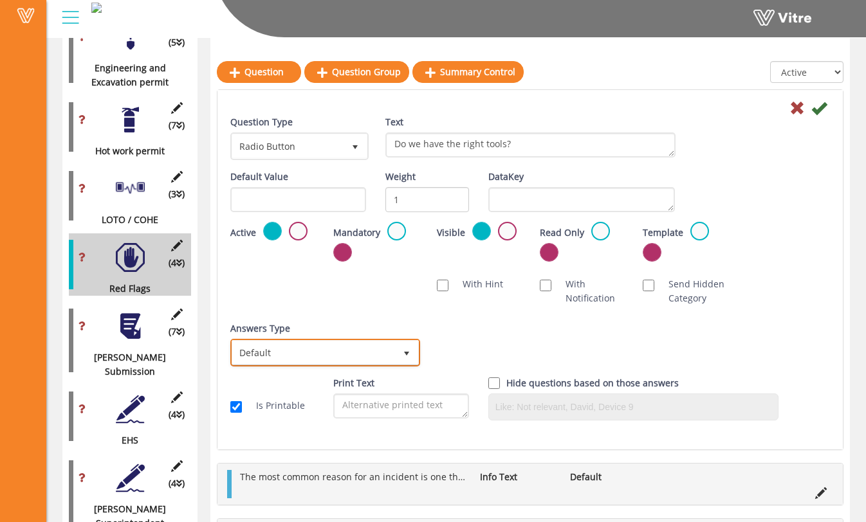
click at [409, 356] on span "select" at bounding box center [406, 354] width 10 height 10
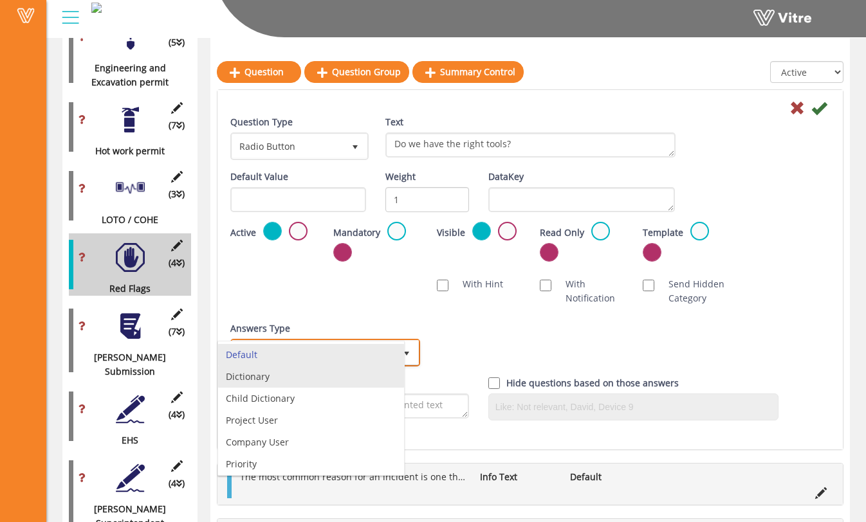
click at [376, 374] on li "Dictionary" at bounding box center [311, 377] width 186 height 22
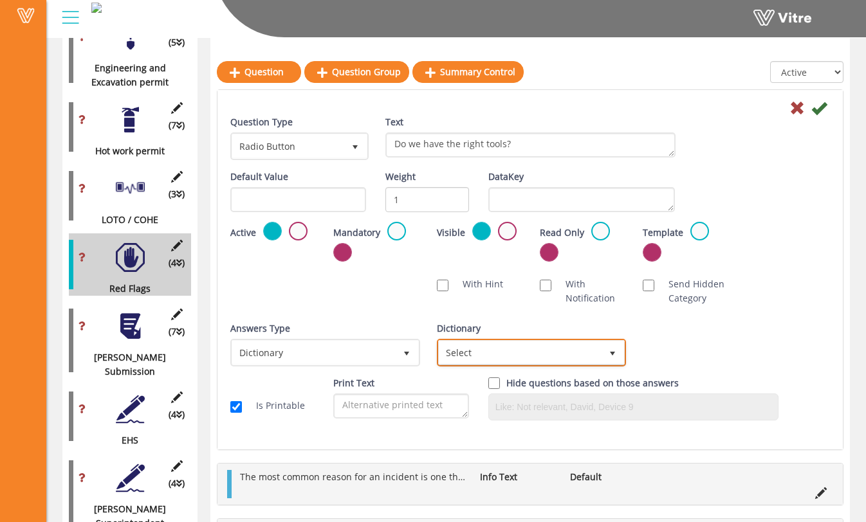
click at [479, 357] on span "Select" at bounding box center [520, 352] width 163 height 23
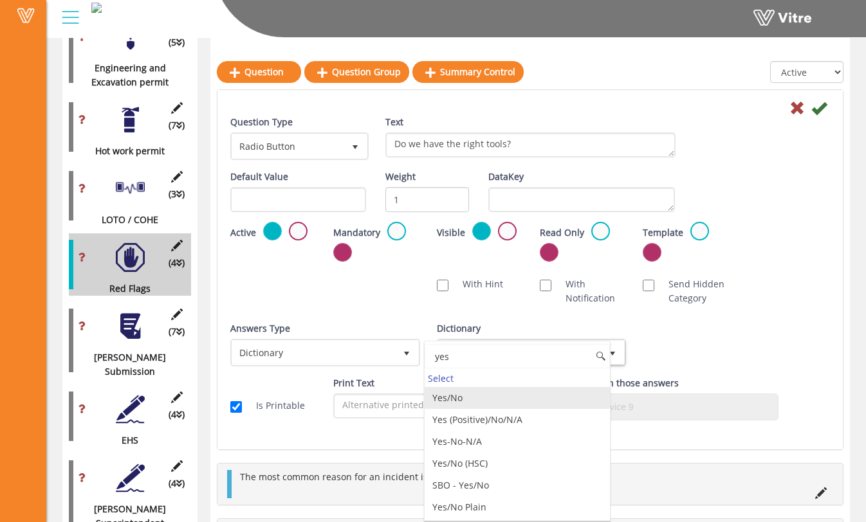
click at [509, 398] on li "Yes/No" at bounding box center [518, 398] width 186 height 22
type input "yes"
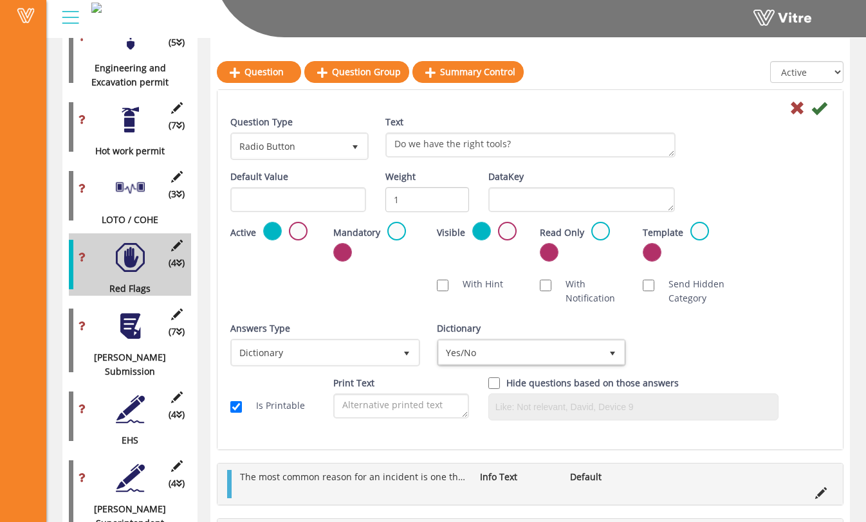
click at [753, 206] on div "Default Value Weight 1 DataKey" at bounding box center [530, 196] width 619 height 52
click at [818, 110] on icon at bounding box center [818, 107] width 15 height 15
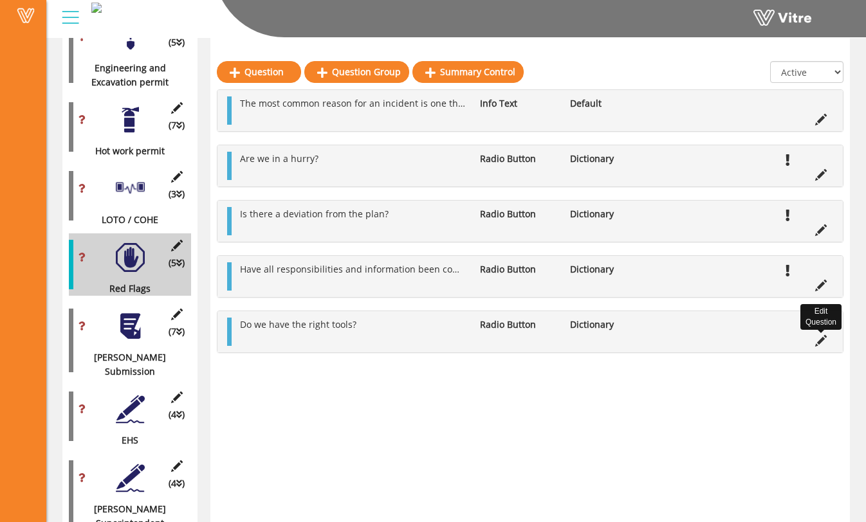
click at [817, 345] on icon at bounding box center [821, 341] width 12 height 12
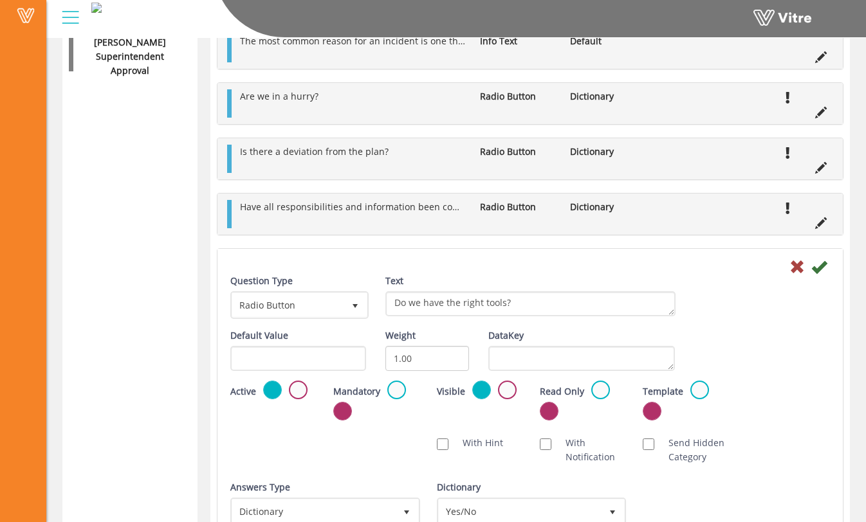
scroll to position [1653, 0]
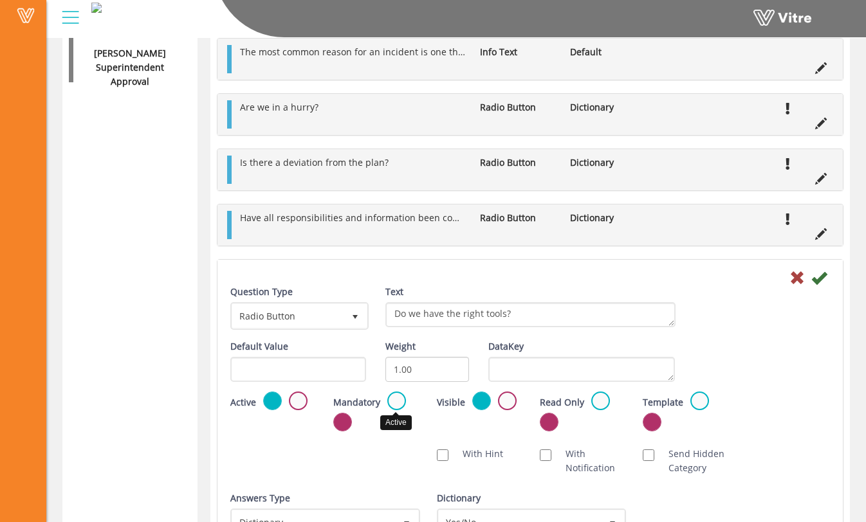
click at [390, 399] on label at bounding box center [396, 401] width 19 height 19
click at [0, 0] on input "radio" at bounding box center [0, 0] width 0 height 0
click at [825, 278] on icon at bounding box center [818, 277] width 15 height 15
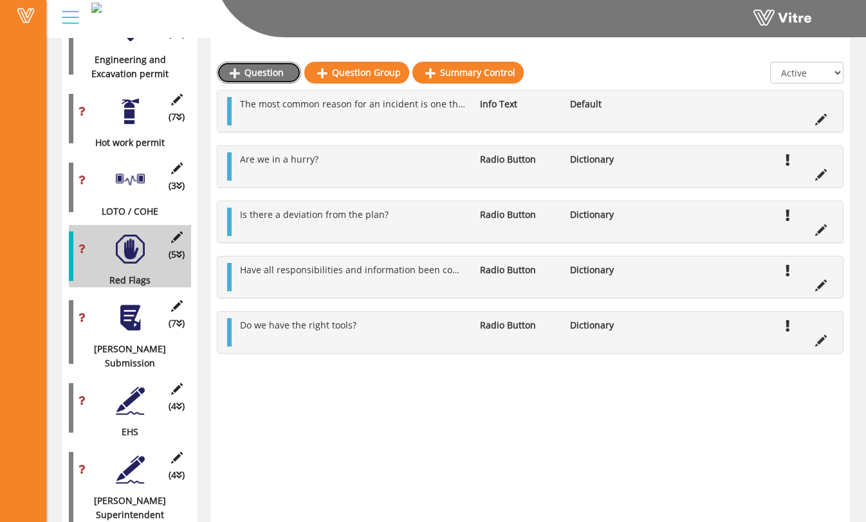
click at [278, 75] on link "Question" at bounding box center [259, 73] width 84 height 22
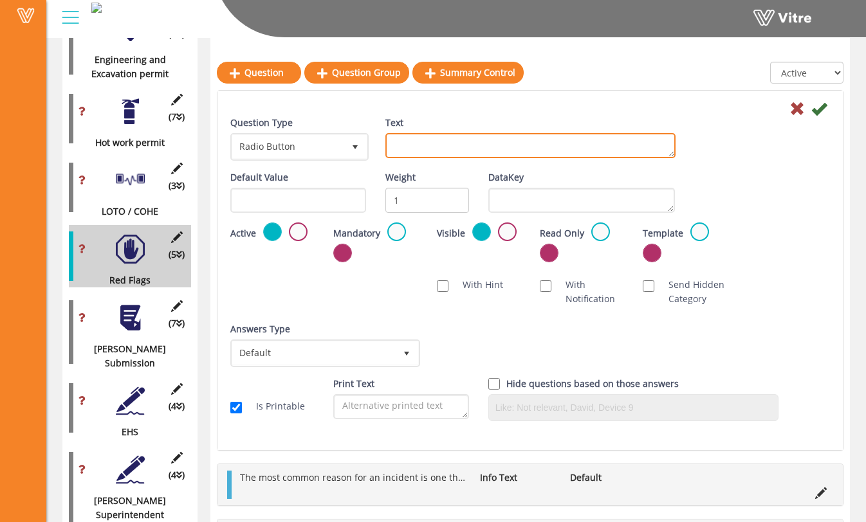
click at [421, 137] on textarea "Text" at bounding box center [530, 145] width 290 height 25
type textarea "Has there been a change in personnel since the last time this task was done?"
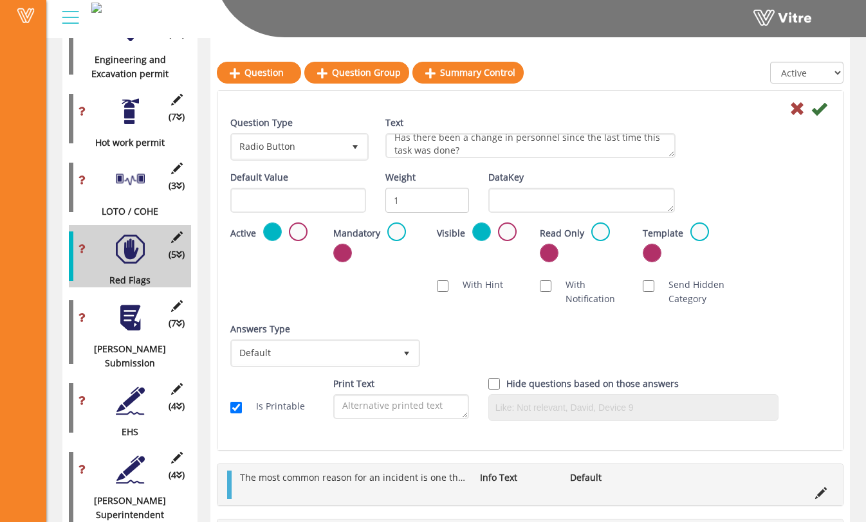
click at [726, 167] on div "Question Type Radio Button 3 Text Has there been a change in personnel since th…" at bounding box center [530, 143] width 619 height 55
click at [390, 237] on label at bounding box center [396, 232] width 19 height 19
click at [0, 0] on input "radio" at bounding box center [0, 0] width 0 height 0
click at [412, 356] on span "select" at bounding box center [406, 353] width 23 height 23
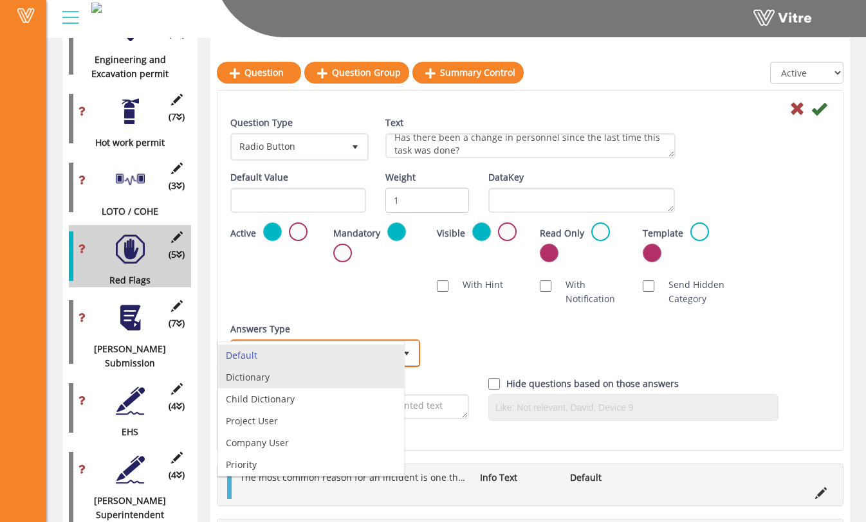
click at [372, 377] on li "Dictionary" at bounding box center [311, 378] width 186 height 22
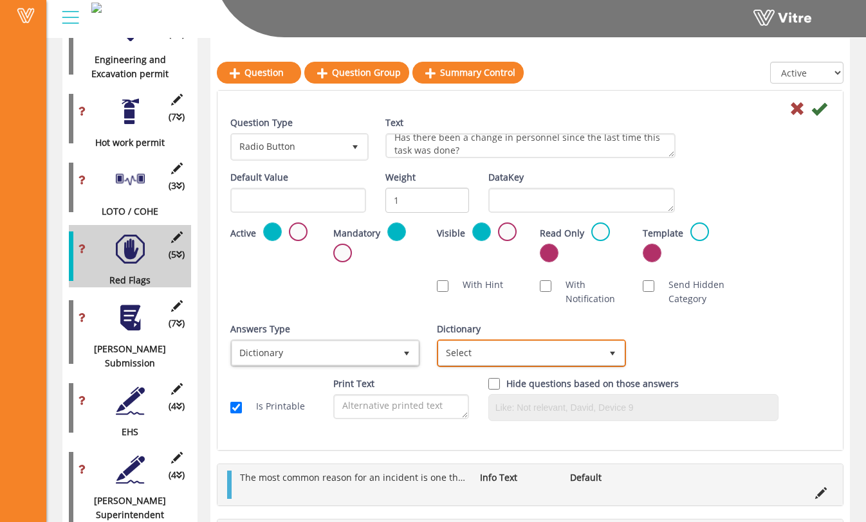
click at [517, 355] on span "Select" at bounding box center [520, 353] width 163 height 23
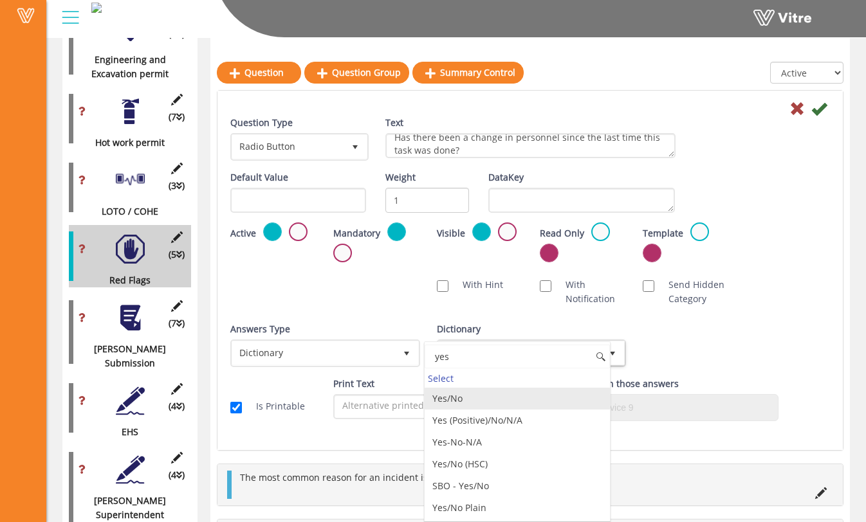
click at [504, 398] on li "Yes/No" at bounding box center [518, 399] width 186 height 22
type input "yes"
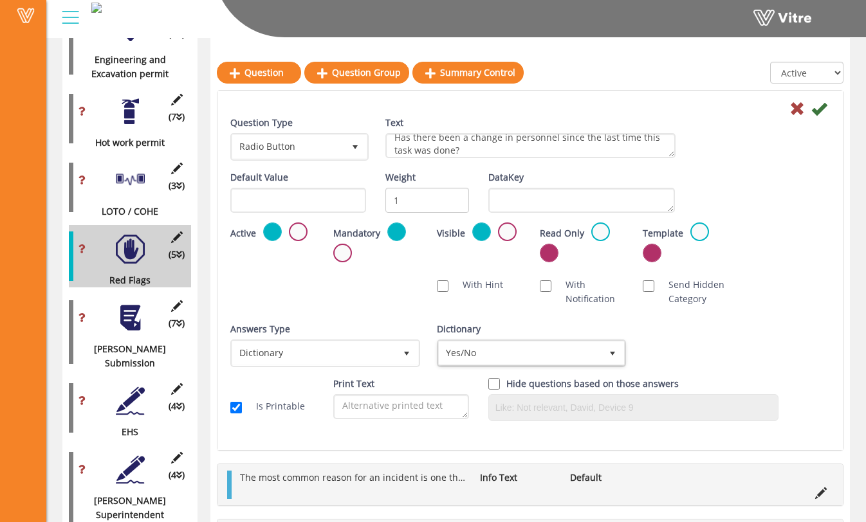
click at [738, 223] on div "Active Mandatory Visible Read Only Template Draft Name" at bounding box center [530, 247] width 619 height 49
click at [820, 111] on icon at bounding box center [818, 108] width 15 height 15
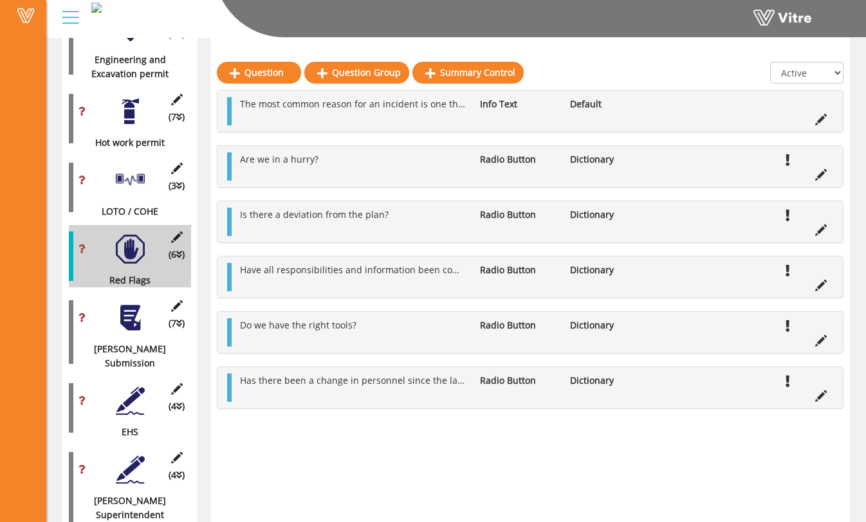
click at [133, 313] on div at bounding box center [130, 318] width 29 height 29
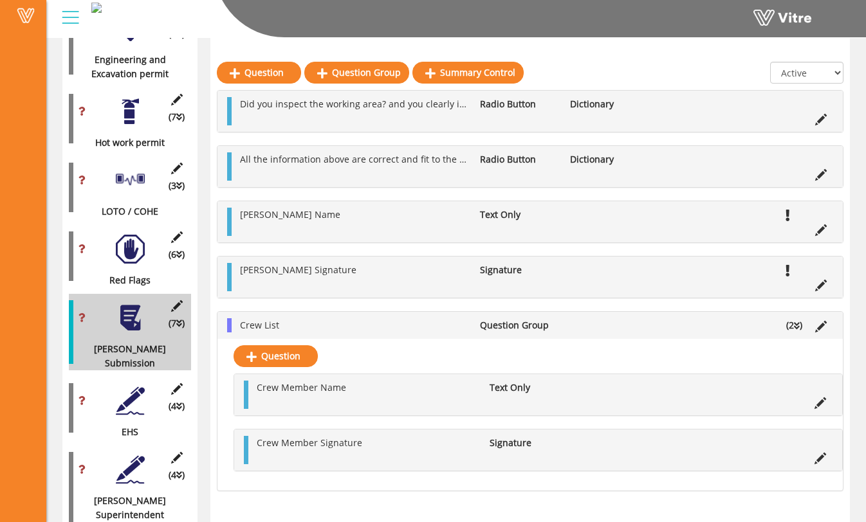
click at [131, 247] on div at bounding box center [130, 249] width 29 height 29
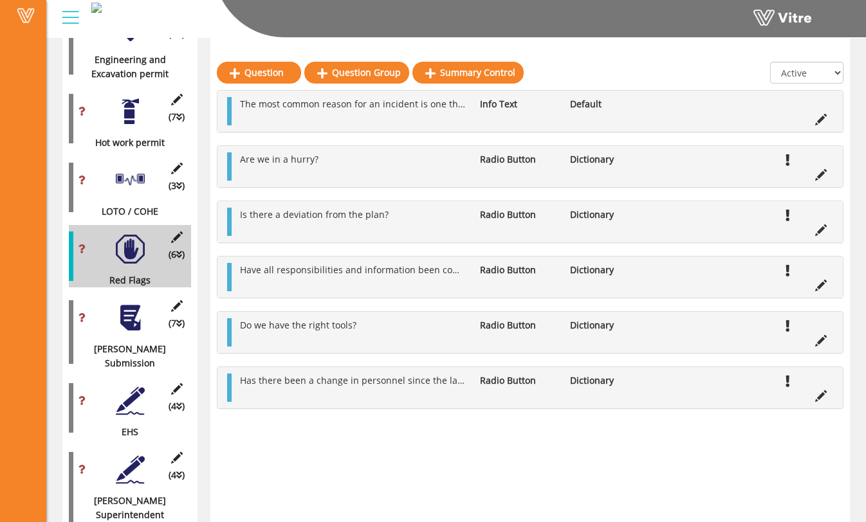
click at [134, 304] on div at bounding box center [130, 318] width 29 height 29
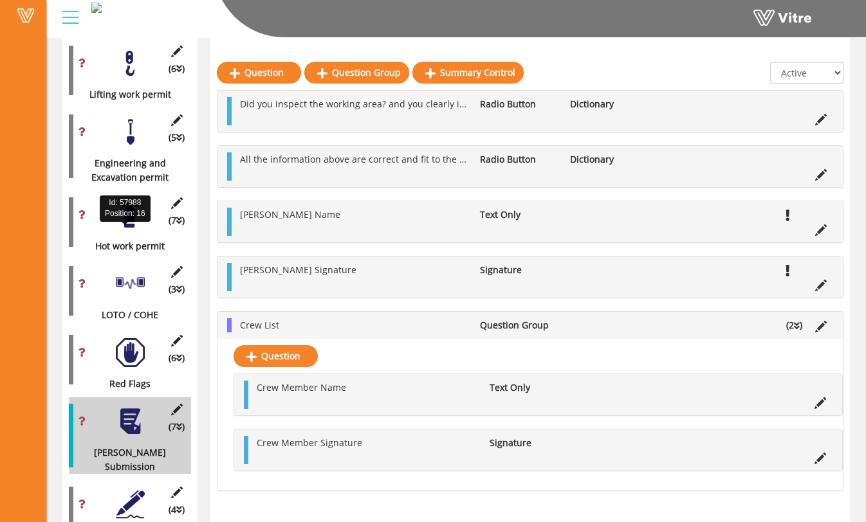
scroll to position [1205, 0]
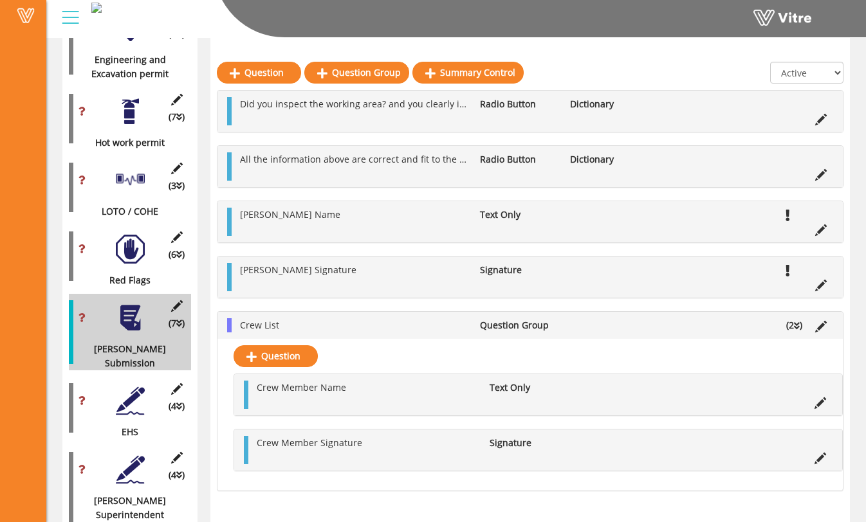
click at [136, 387] on div at bounding box center [130, 401] width 29 height 29
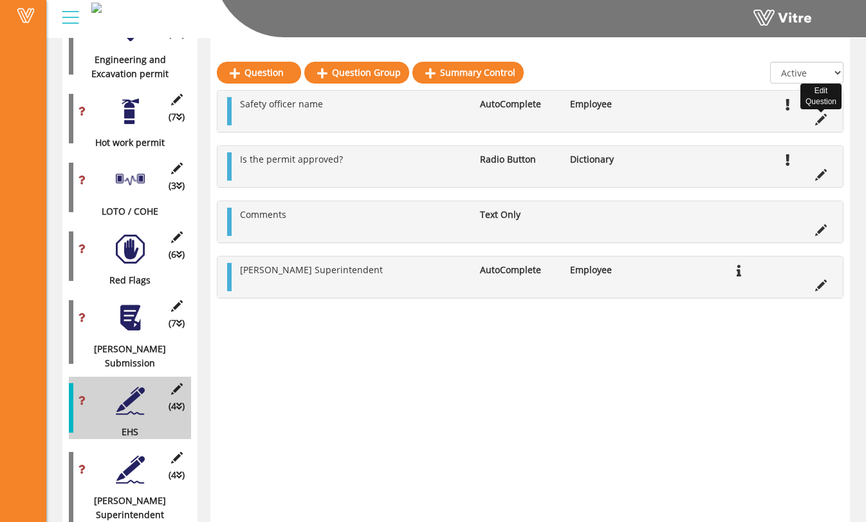
click at [824, 121] on icon at bounding box center [821, 120] width 12 height 12
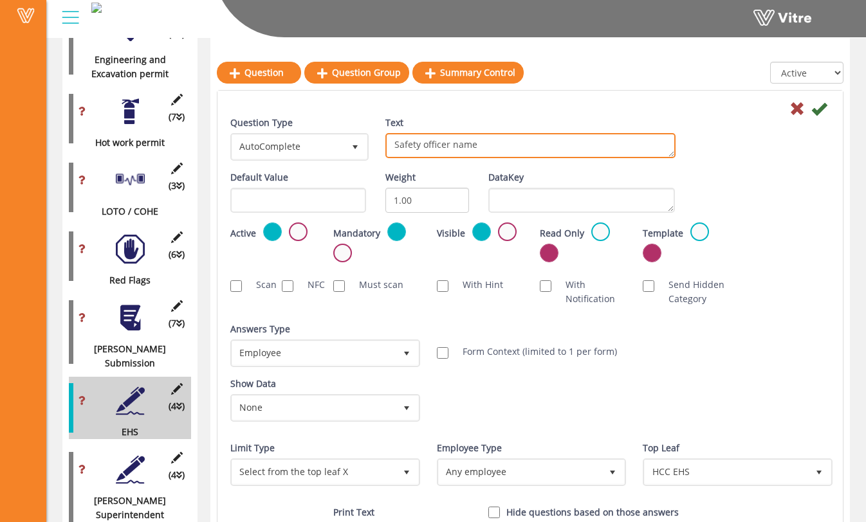
drag, startPoint x: 481, startPoint y: 149, endPoint x: 374, endPoint y: 143, distance: 106.9
click at [374, 143] on div "Question Type AutoComplete 11 Text Safety officer name" at bounding box center [530, 143] width 619 height 55
type textarea "EHS Approver Name"
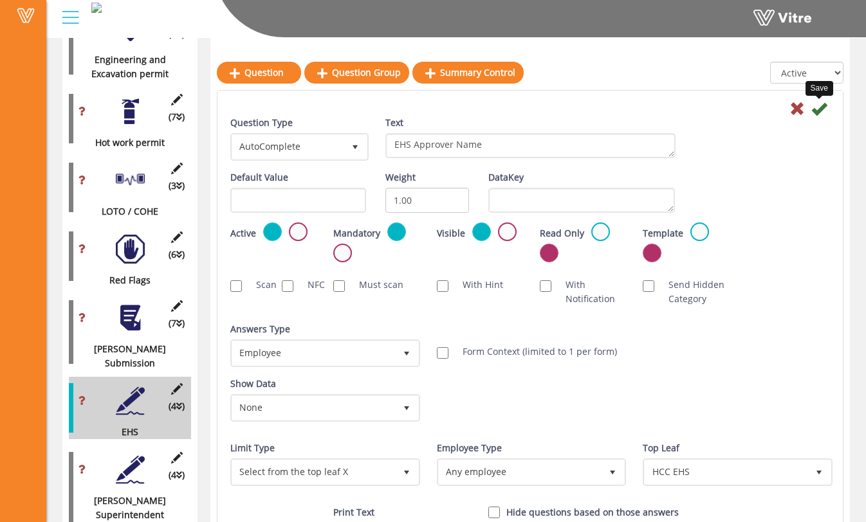
click at [821, 108] on icon at bounding box center [818, 108] width 15 height 15
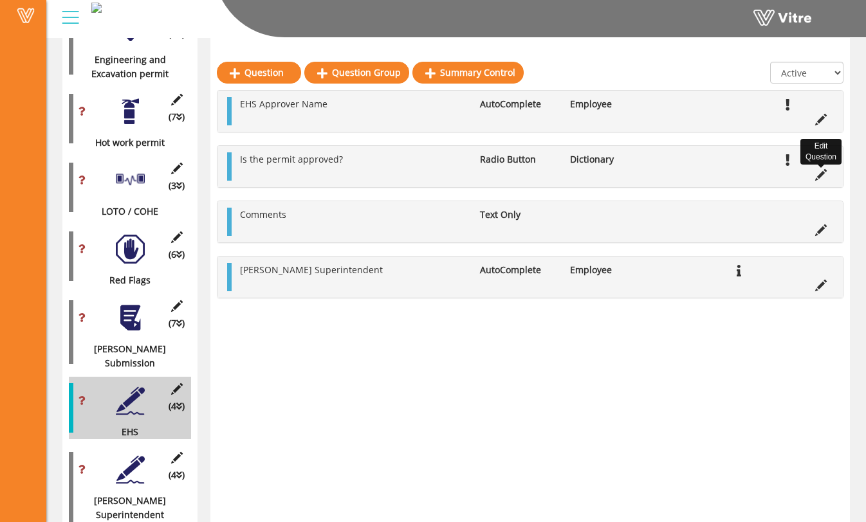
click at [820, 175] on icon at bounding box center [821, 175] width 12 height 12
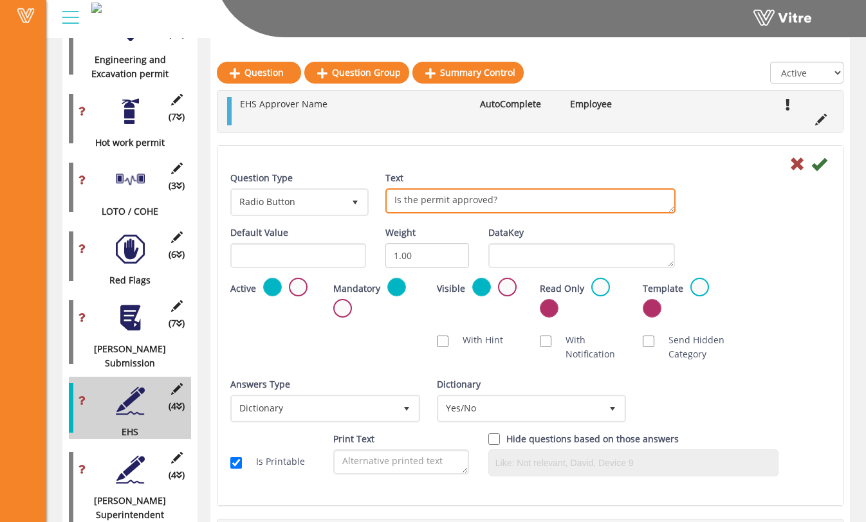
drag, startPoint x: 504, startPoint y: 197, endPoint x: 367, endPoint y: 187, distance: 138.0
click at [367, 187] on div "Question Type Radio Button 3 Text Is the permit approved?" at bounding box center [530, 198] width 619 height 55
type textarea "Is this PTP approved?"
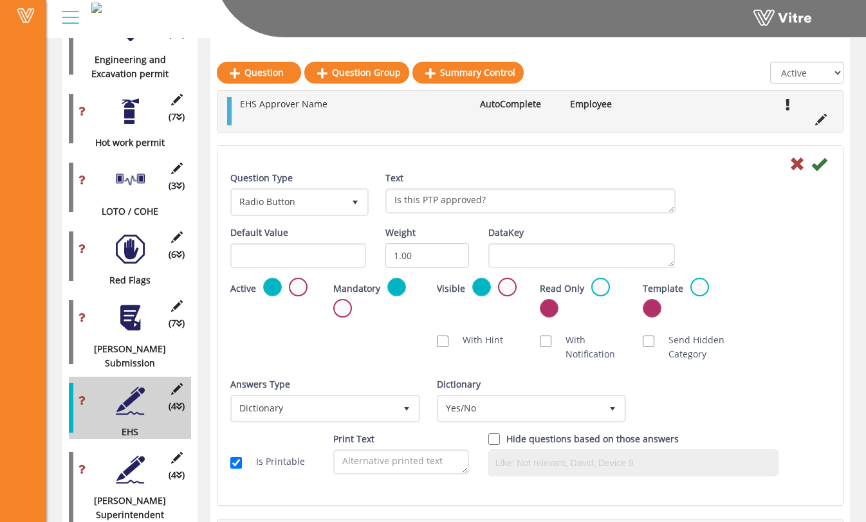
click at [740, 188] on div "Question Type Radio Button 3 Text Is the permit approved?" at bounding box center [530, 198] width 619 height 55
click at [824, 164] on icon at bounding box center [818, 163] width 15 height 15
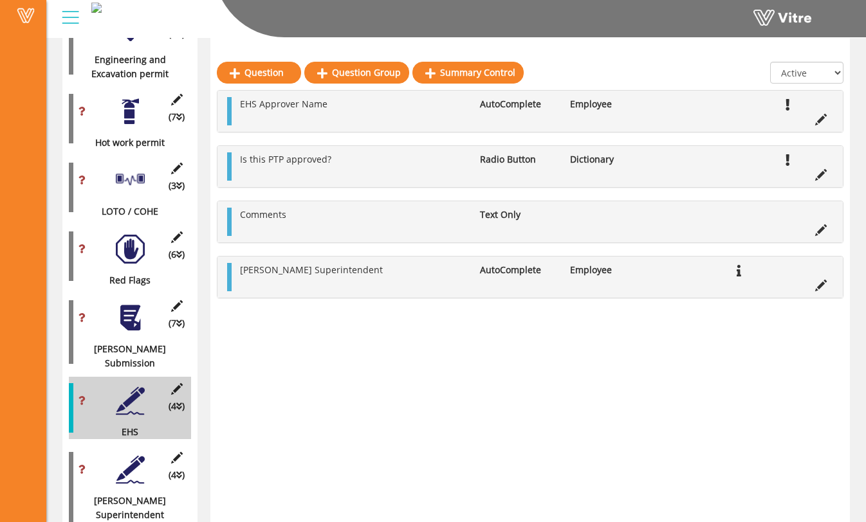
click at [127, 455] on div at bounding box center [130, 469] width 29 height 29
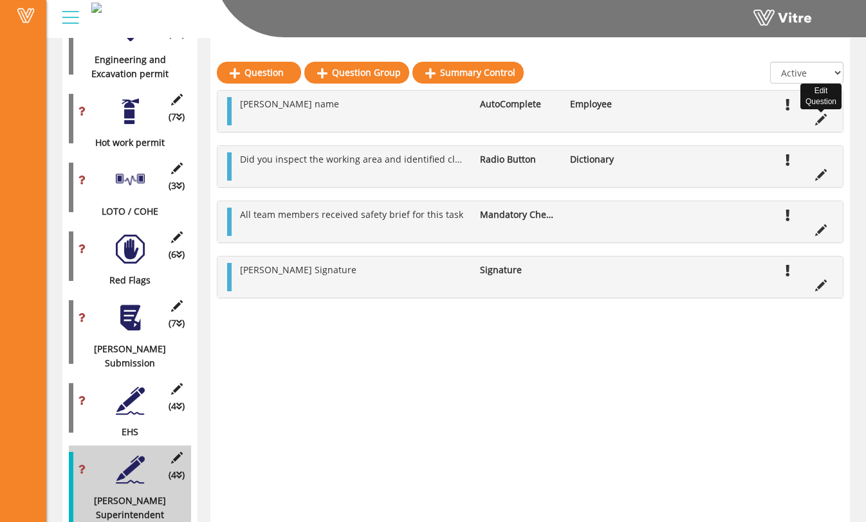
click at [824, 119] on icon at bounding box center [821, 120] width 12 height 12
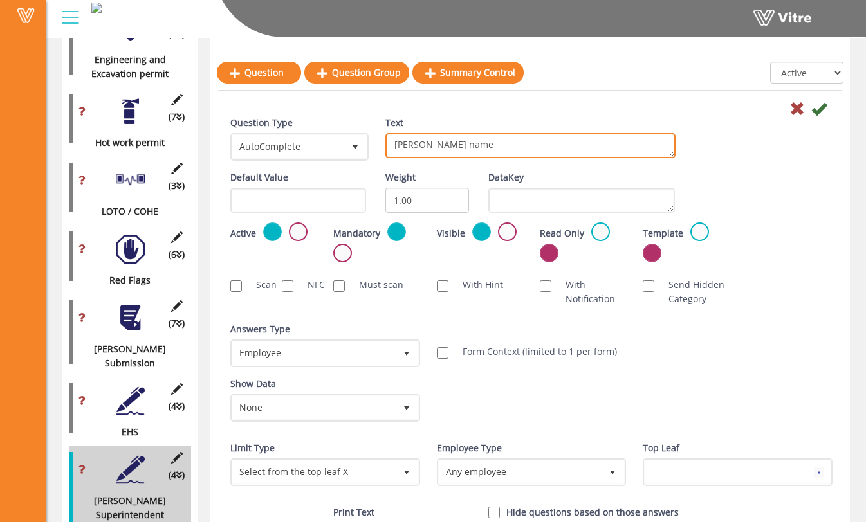
drag, startPoint x: 470, startPoint y: 146, endPoint x: 384, endPoint y: 145, distance: 85.6
click at [384, 145] on div "Text [PERSON_NAME] name" at bounding box center [530, 142] width 309 height 52
type textarea "[PERSON_NAME] Superintendent Name"
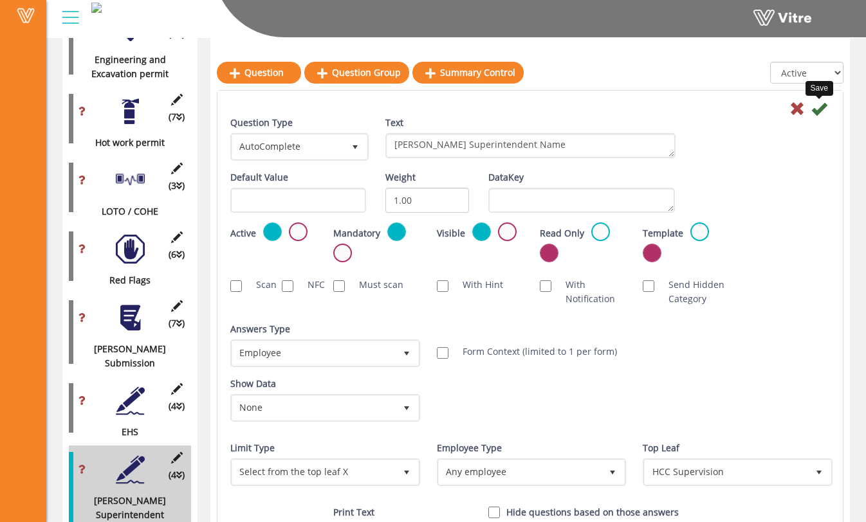
click at [823, 111] on icon at bounding box center [818, 108] width 15 height 15
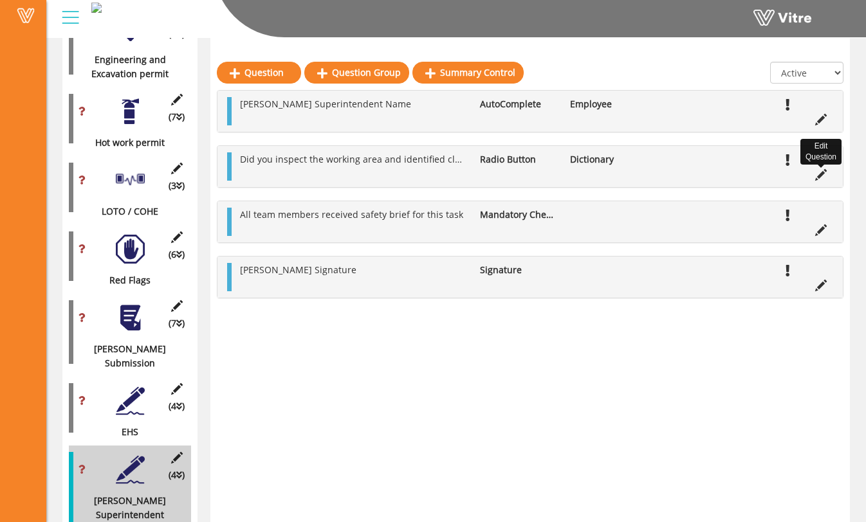
click at [819, 177] on icon at bounding box center [821, 175] width 12 height 12
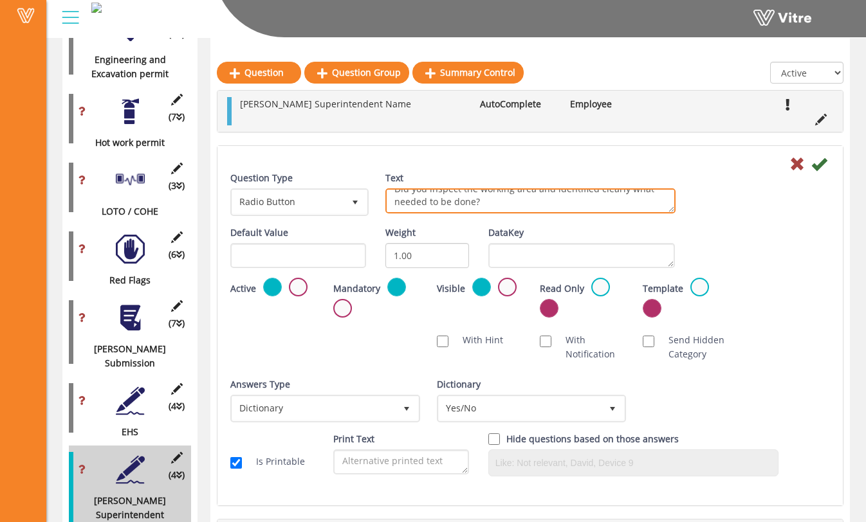
scroll to position [0, 0]
drag, startPoint x: 523, startPoint y: 205, endPoint x: 387, endPoint y: 185, distance: 137.7
click at [387, 185] on div "Text Did you inspect the working area and identified clearly what needed to be …" at bounding box center [530, 192] width 290 height 42
type textarea "Have you reviewed and approved this PTP?"
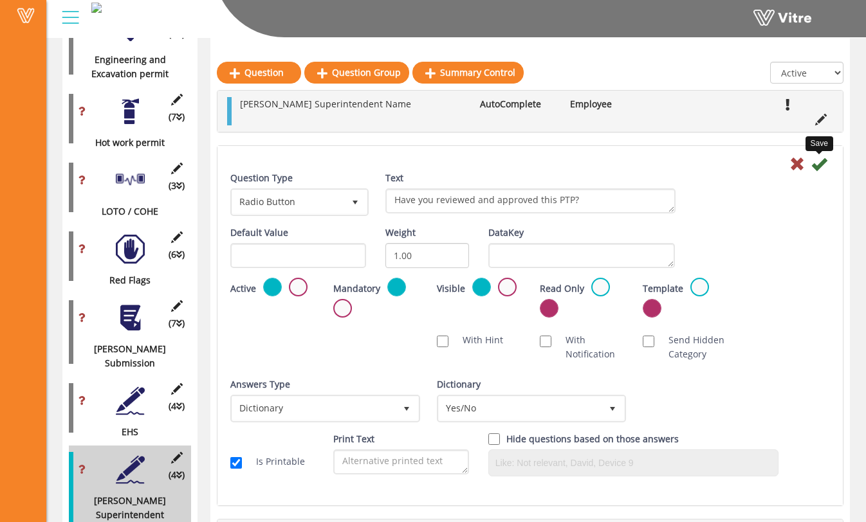
click at [823, 165] on icon at bounding box center [818, 163] width 15 height 15
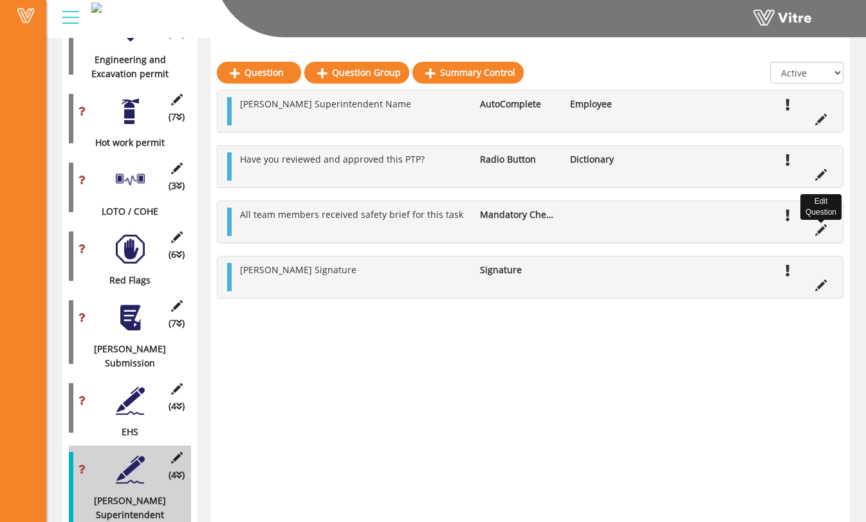
click at [825, 230] on icon at bounding box center [821, 230] width 12 height 12
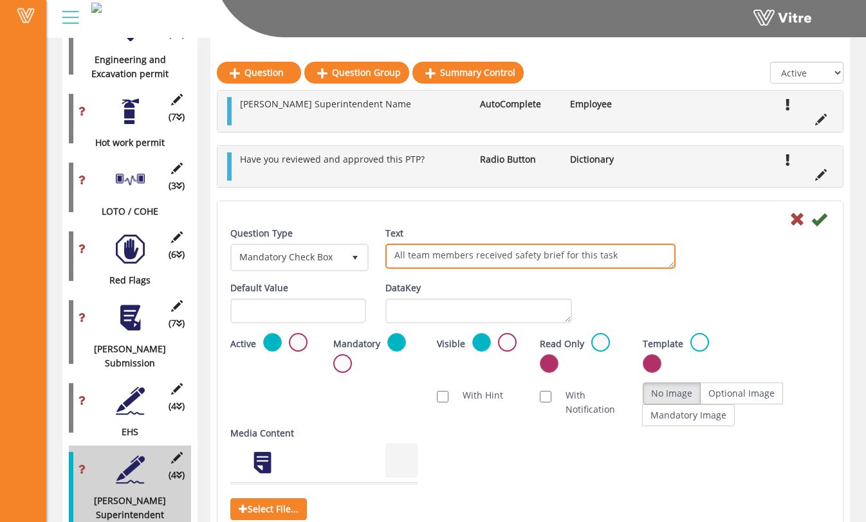
drag, startPoint x: 616, startPoint y: 255, endPoint x: 394, endPoint y: 244, distance: 222.2
click at [394, 244] on textarea "All team members received safety brief for this task" at bounding box center [530, 256] width 290 height 25
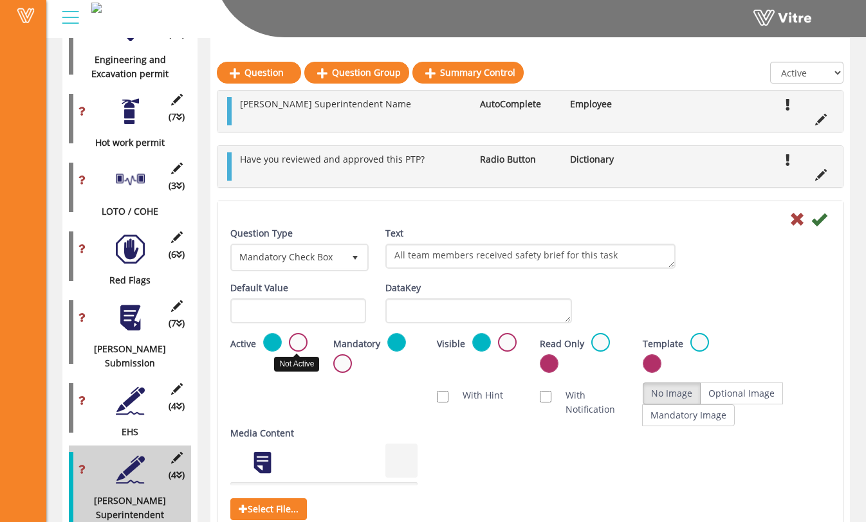
click at [299, 342] on label at bounding box center [298, 342] width 19 height 19
click at [0, 0] on input "radio" at bounding box center [0, 0] width 0 height 0
click at [821, 219] on icon at bounding box center [818, 219] width 15 height 15
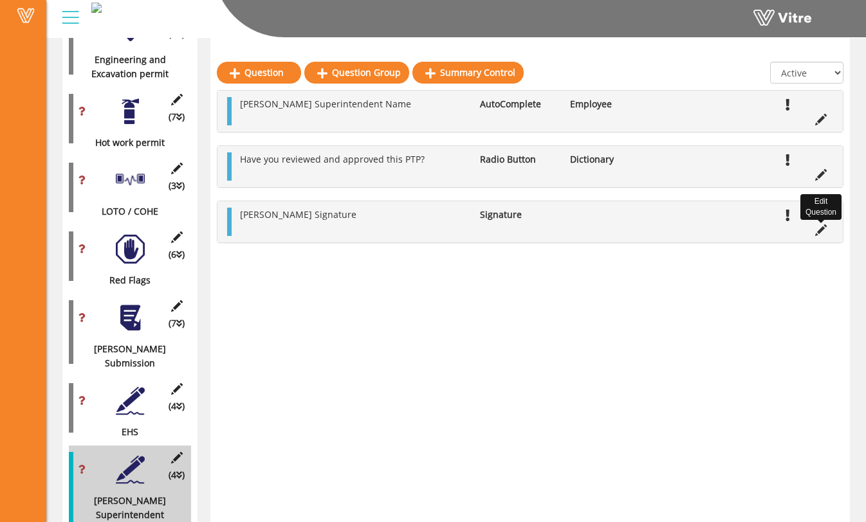
click at [819, 234] on icon at bounding box center [821, 230] width 12 height 12
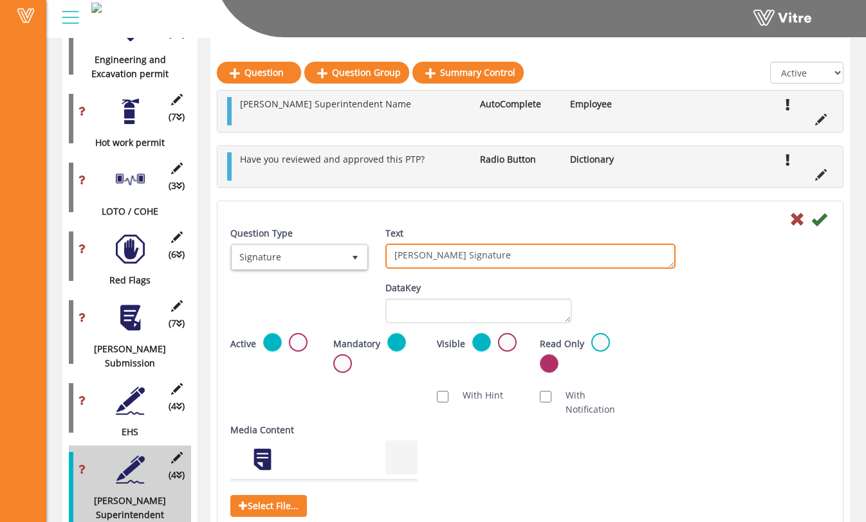
drag, startPoint x: 481, startPoint y: 253, endPoint x: 347, endPoint y: 252, distance: 133.8
click at [348, 252] on div "Question Type Signature 14 Text [PERSON_NAME] Signature" at bounding box center [530, 253] width 619 height 55
type textarea "[PERSON_NAME] Superintendent Signature"
click at [713, 273] on div "Question Type Signature 14 Text [PERSON_NAME] Signature" at bounding box center [530, 253] width 619 height 55
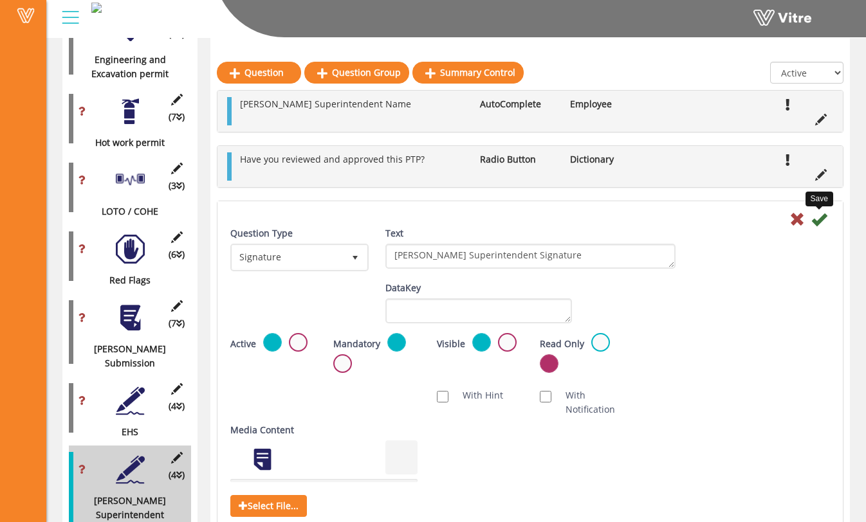
click at [822, 218] on icon at bounding box center [818, 219] width 15 height 15
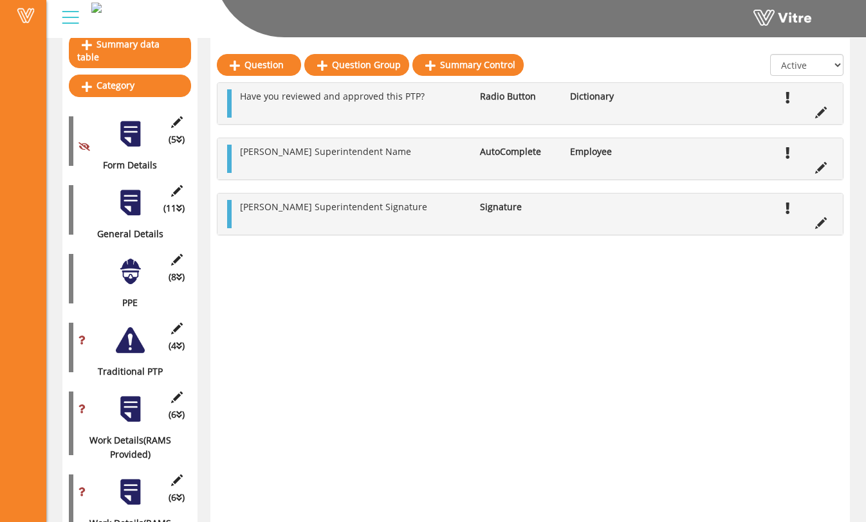
scroll to position [127, 0]
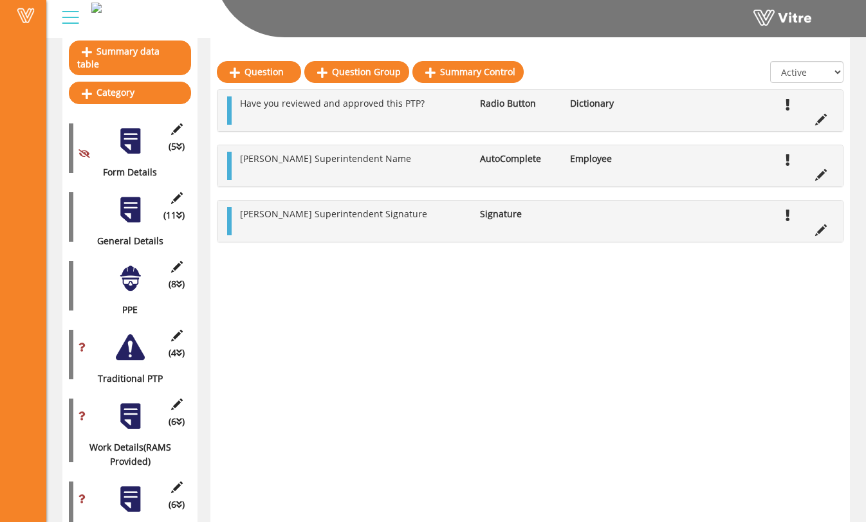
click at [131, 196] on div at bounding box center [130, 210] width 29 height 29
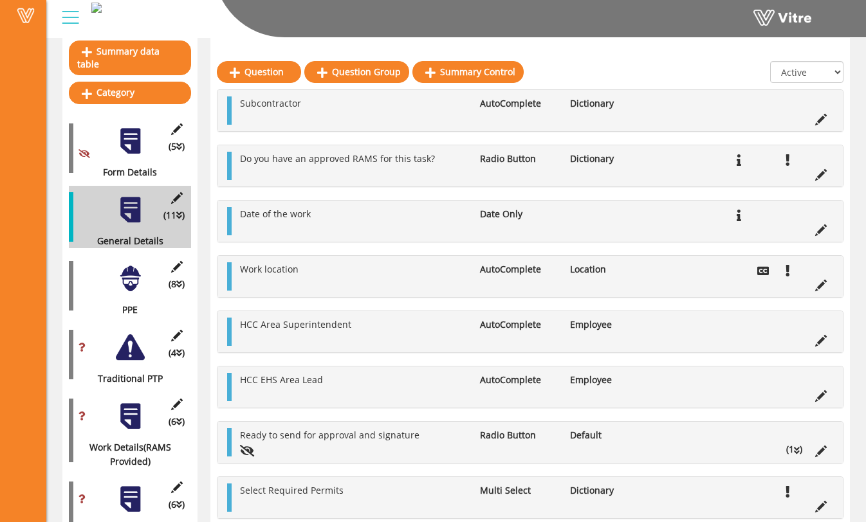
click at [133, 270] on div at bounding box center [130, 278] width 29 height 29
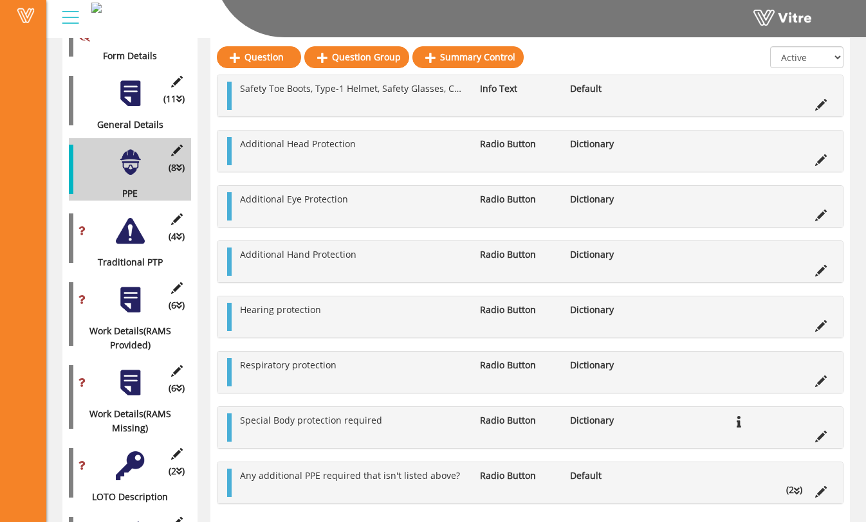
scroll to position [257, 0]
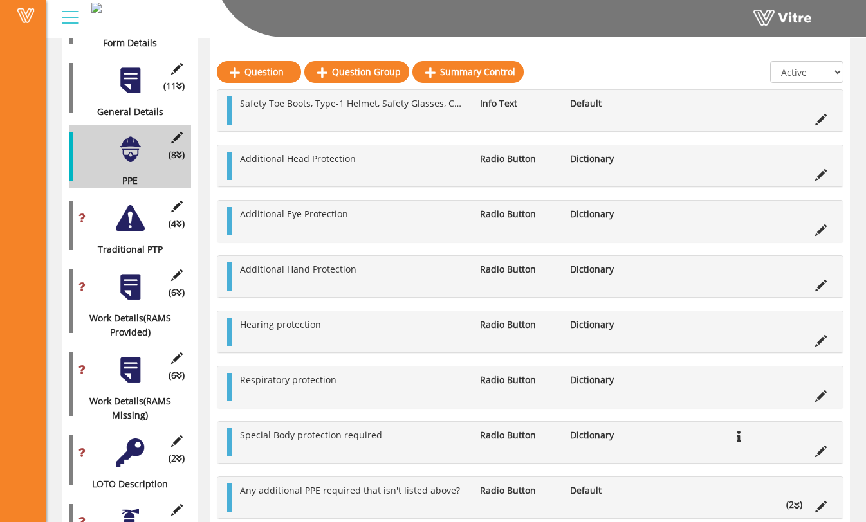
click at [138, 222] on div "(4 ) Traditional PTP" at bounding box center [130, 225] width 122 height 62
click at [130, 205] on div at bounding box center [130, 218] width 29 height 29
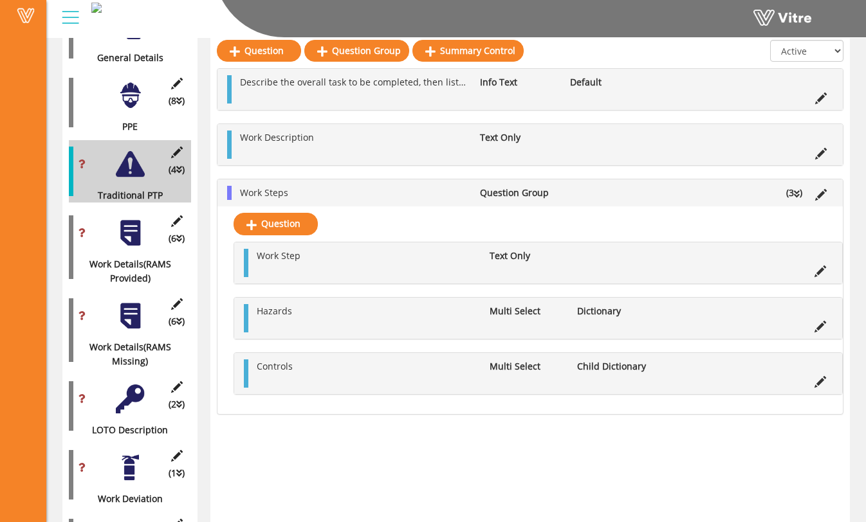
scroll to position [316, 0]
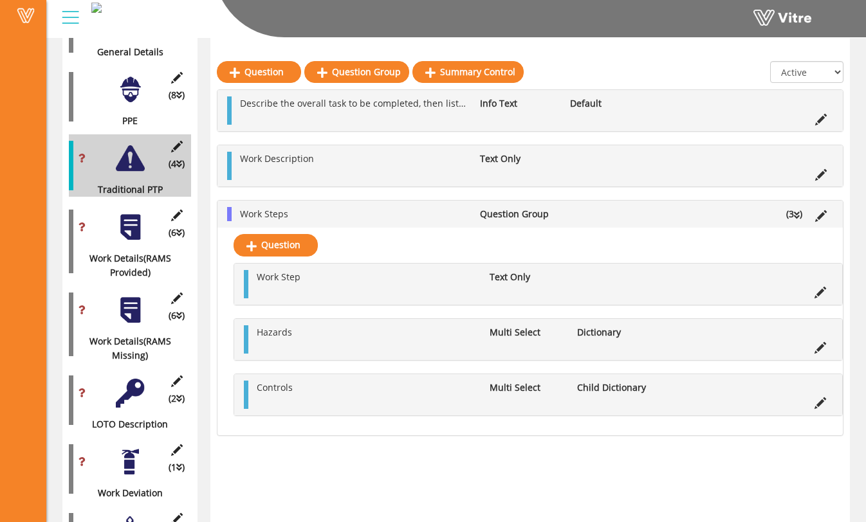
click at [135, 217] on div at bounding box center [130, 227] width 29 height 29
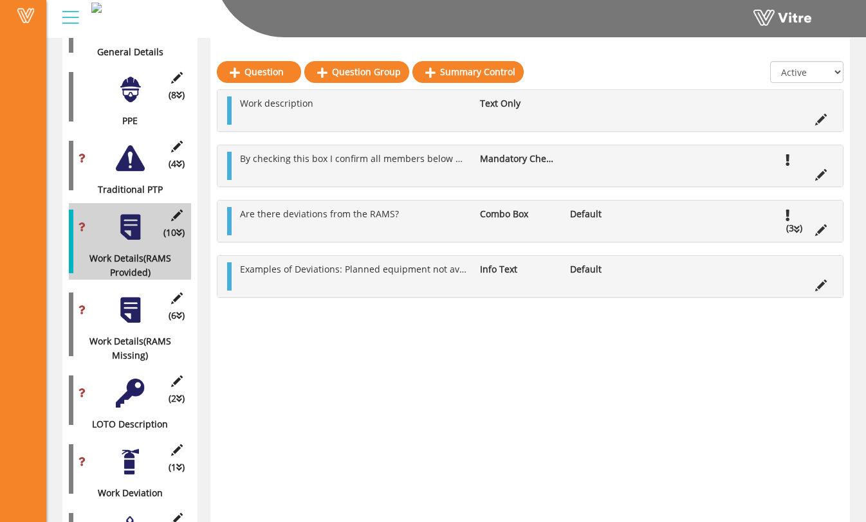
click at [798, 230] on icon at bounding box center [797, 229] width 6 height 9
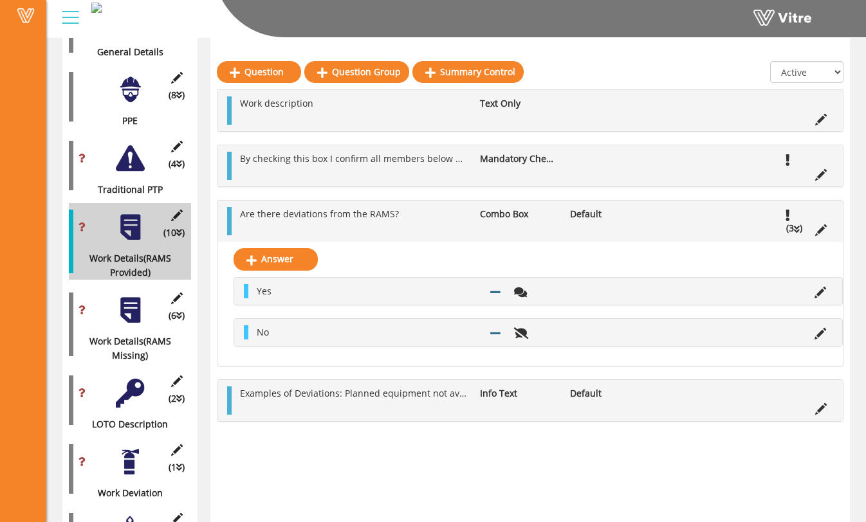
click at [798, 230] on icon at bounding box center [797, 229] width 6 height 9
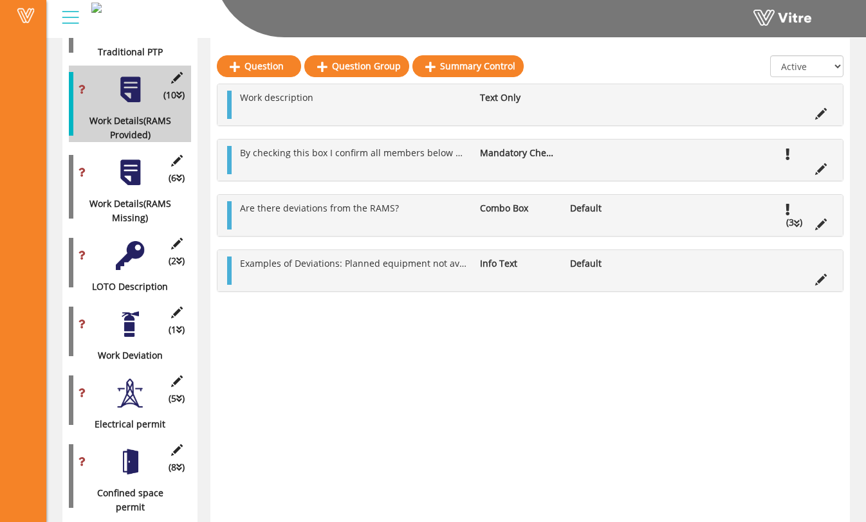
scroll to position [460, 0]
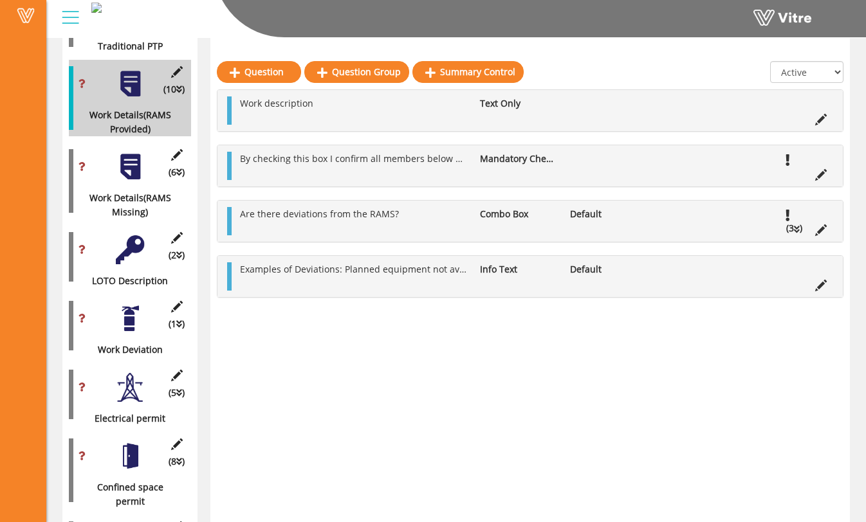
click at [127, 318] on div at bounding box center [130, 318] width 29 height 29
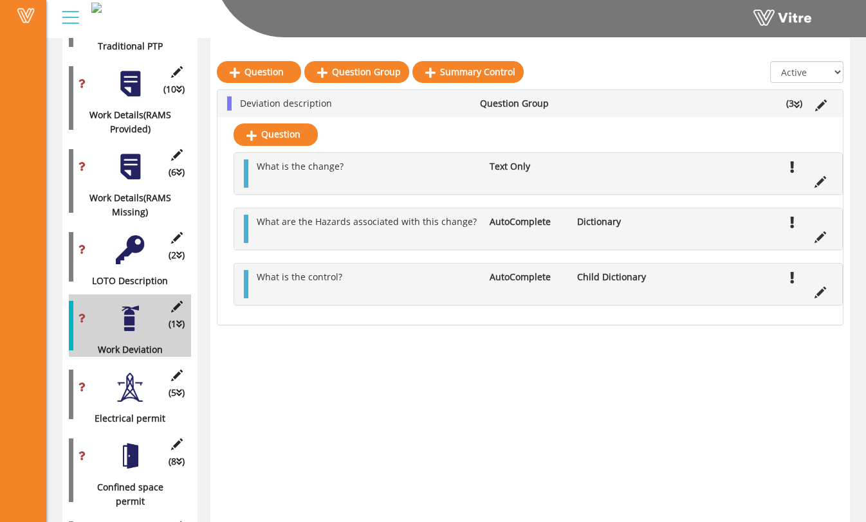
click at [113, 247] on div "(2 ) LOTO Description" at bounding box center [130, 257] width 122 height 62
click at [121, 250] on div at bounding box center [130, 249] width 29 height 29
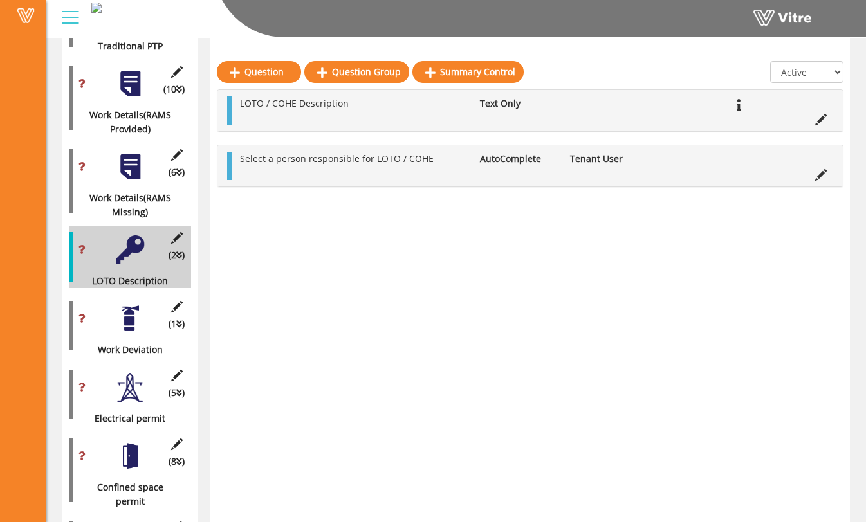
click at [118, 316] on div at bounding box center [130, 318] width 29 height 29
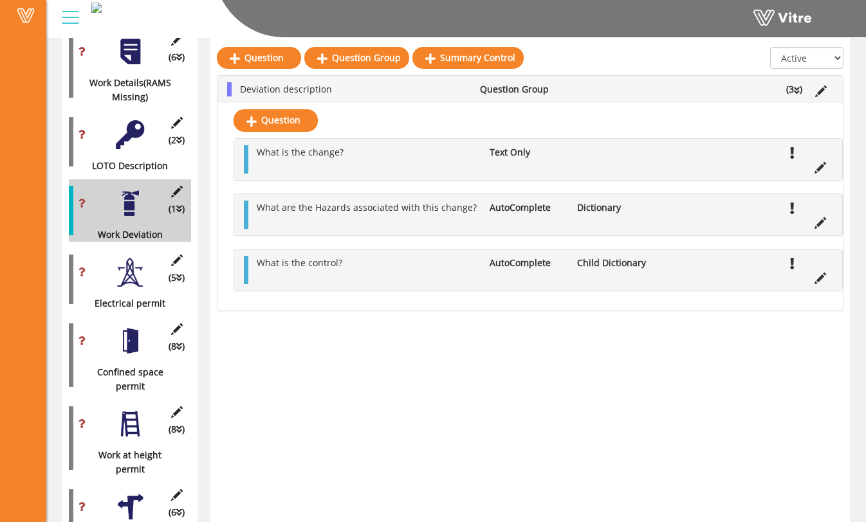
scroll to position [576, 0]
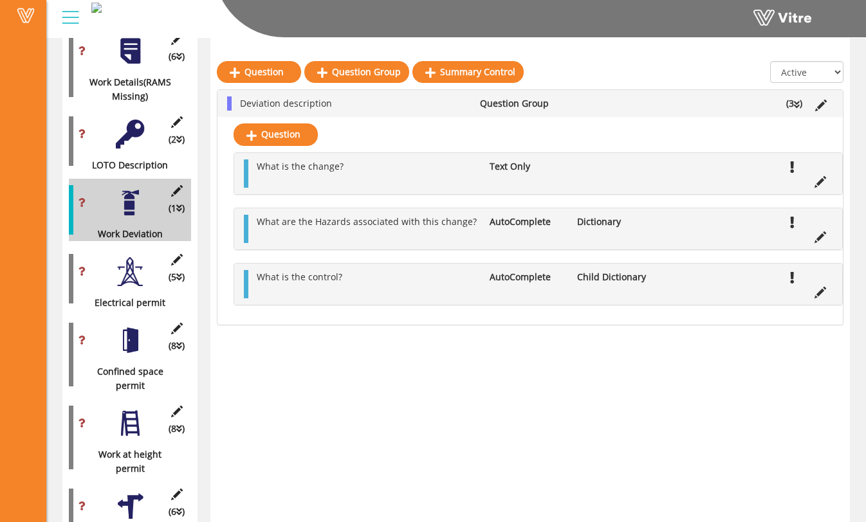
click at [134, 257] on div at bounding box center [130, 271] width 29 height 29
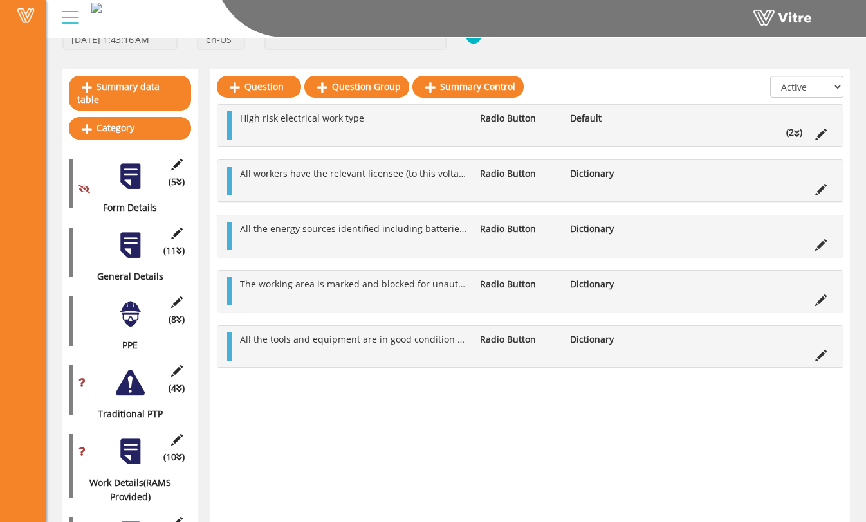
scroll to position [49, 0]
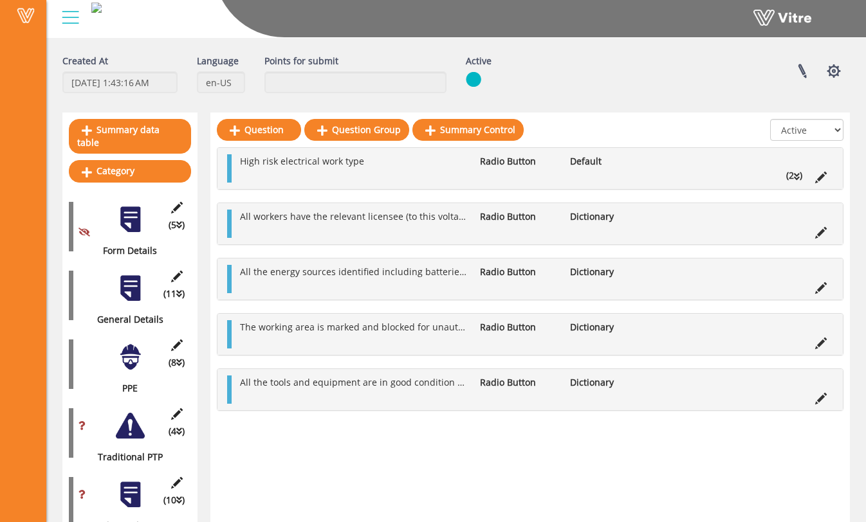
click at [129, 274] on div at bounding box center [130, 288] width 29 height 29
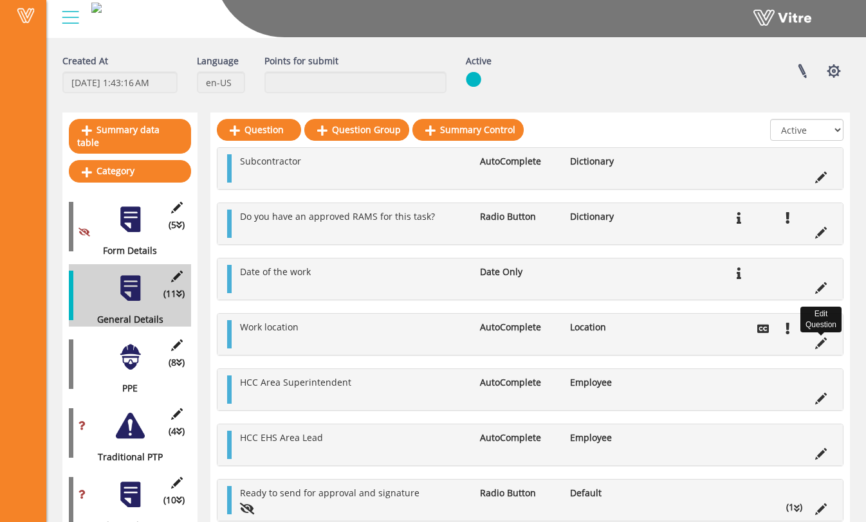
click at [822, 344] on icon at bounding box center [821, 344] width 12 height 12
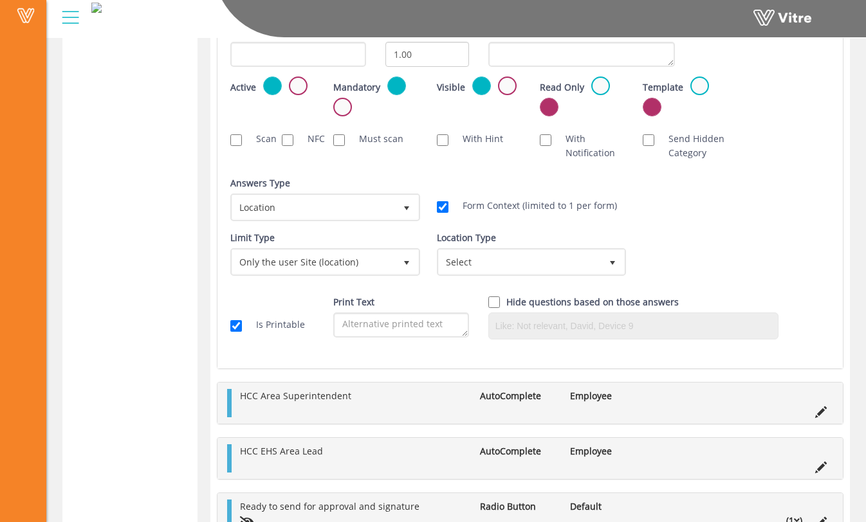
scroll to position [1894, 0]
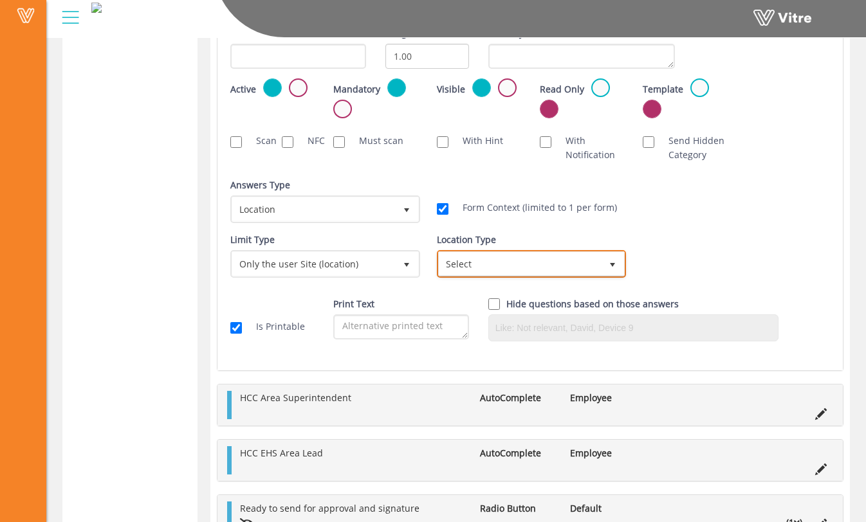
click at [593, 261] on span "Select" at bounding box center [520, 263] width 163 height 23
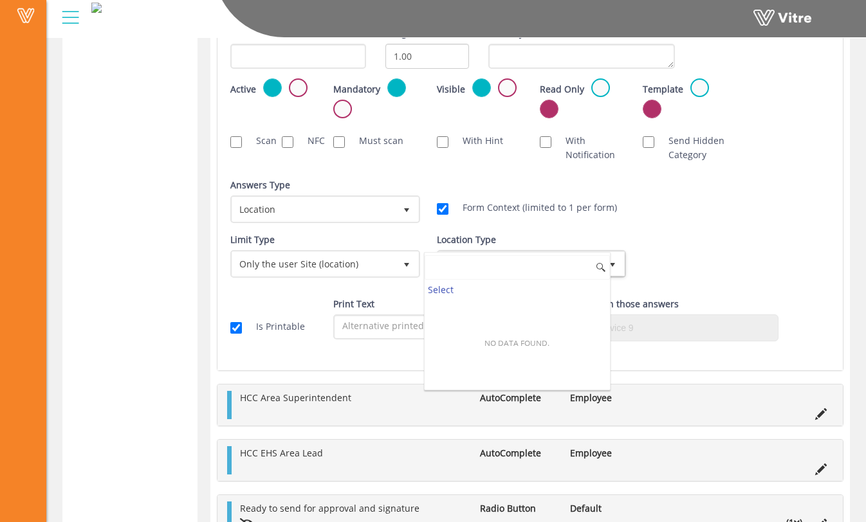
click at [592, 260] on input at bounding box center [518, 267] width 186 height 24
click at [685, 241] on div "Limit Type Only the user Site (location) 3 Limit Type Any company EQ 0 Limit Ty…" at bounding box center [530, 260] width 619 height 55
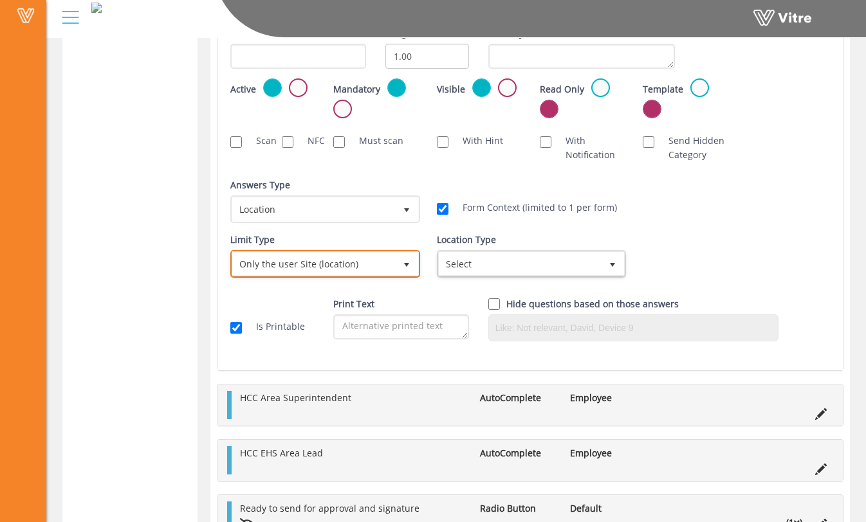
click at [395, 260] on span "select" at bounding box center [406, 263] width 23 height 23
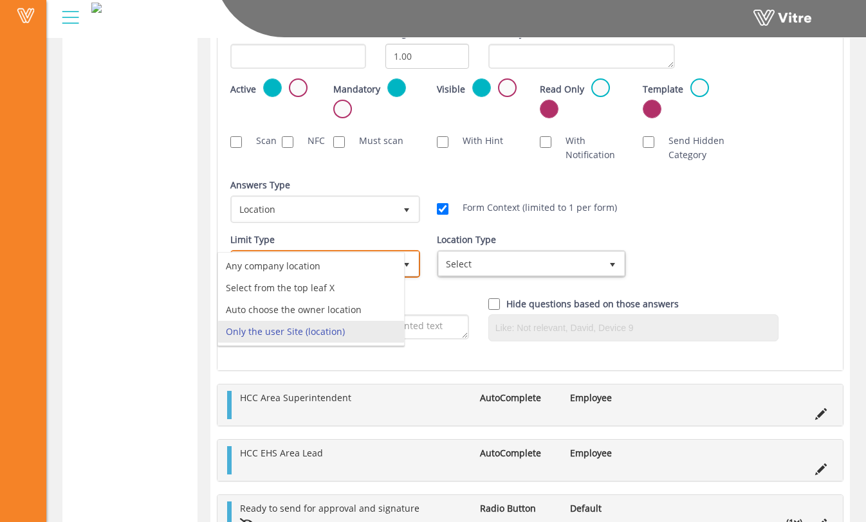
click at [378, 335] on li "Only the user Site (location)" at bounding box center [311, 332] width 186 height 22
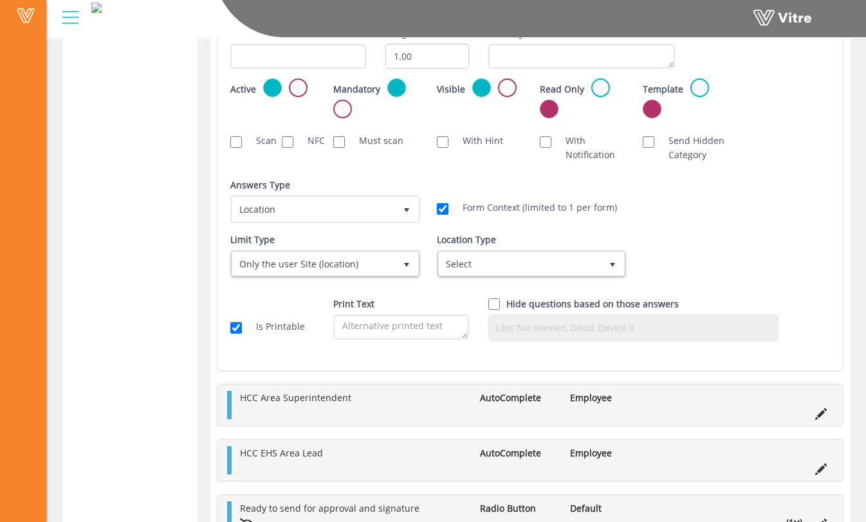
click at [308, 285] on div "Limit Type Only the user Site (location) 3 Limit Type Any company EQ 0 Limit Ty…" at bounding box center [324, 260] width 206 height 55
click at [315, 271] on span "Only the user Site (location)" at bounding box center [313, 263] width 163 height 23
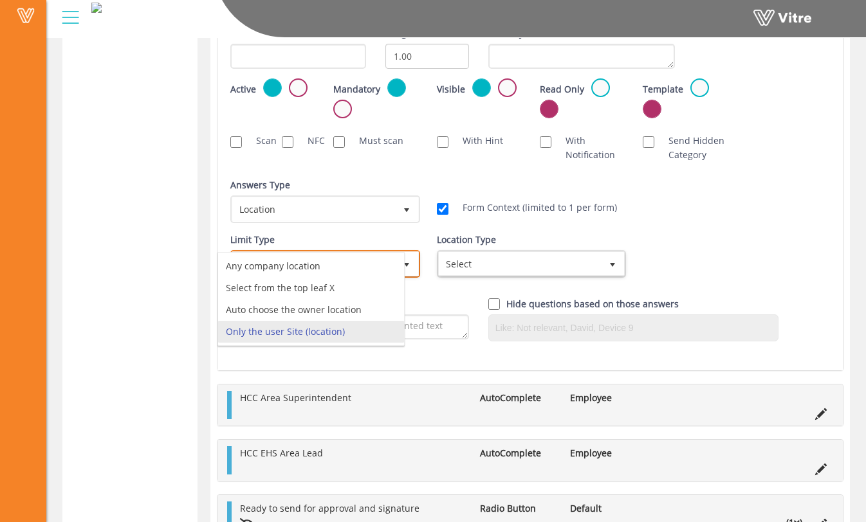
click at [309, 336] on li "Only the user Site (location)" at bounding box center [311, 332] width 186 height 22
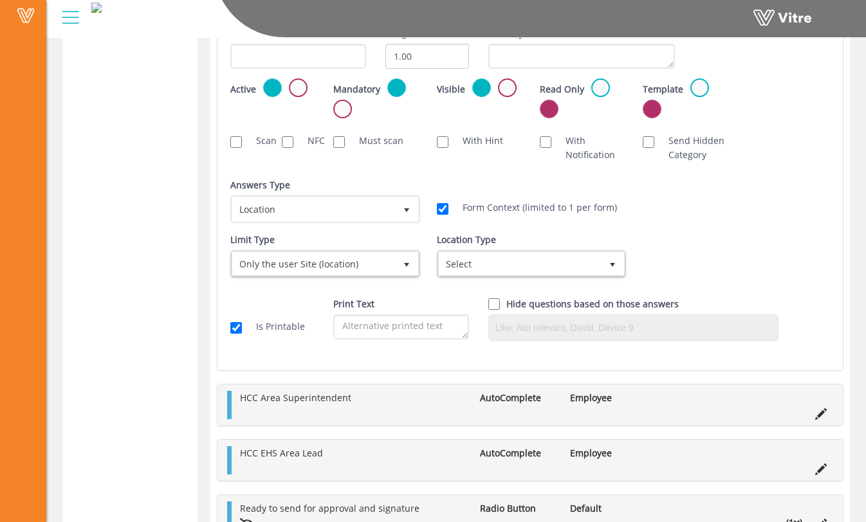
click at [308, 300] on div "Is Printable Print Text Hide questions based on those answers" at bounding box center [530, 324] width 619 height 54
